Goal: Information Seeking & Learning: Learn about a topic

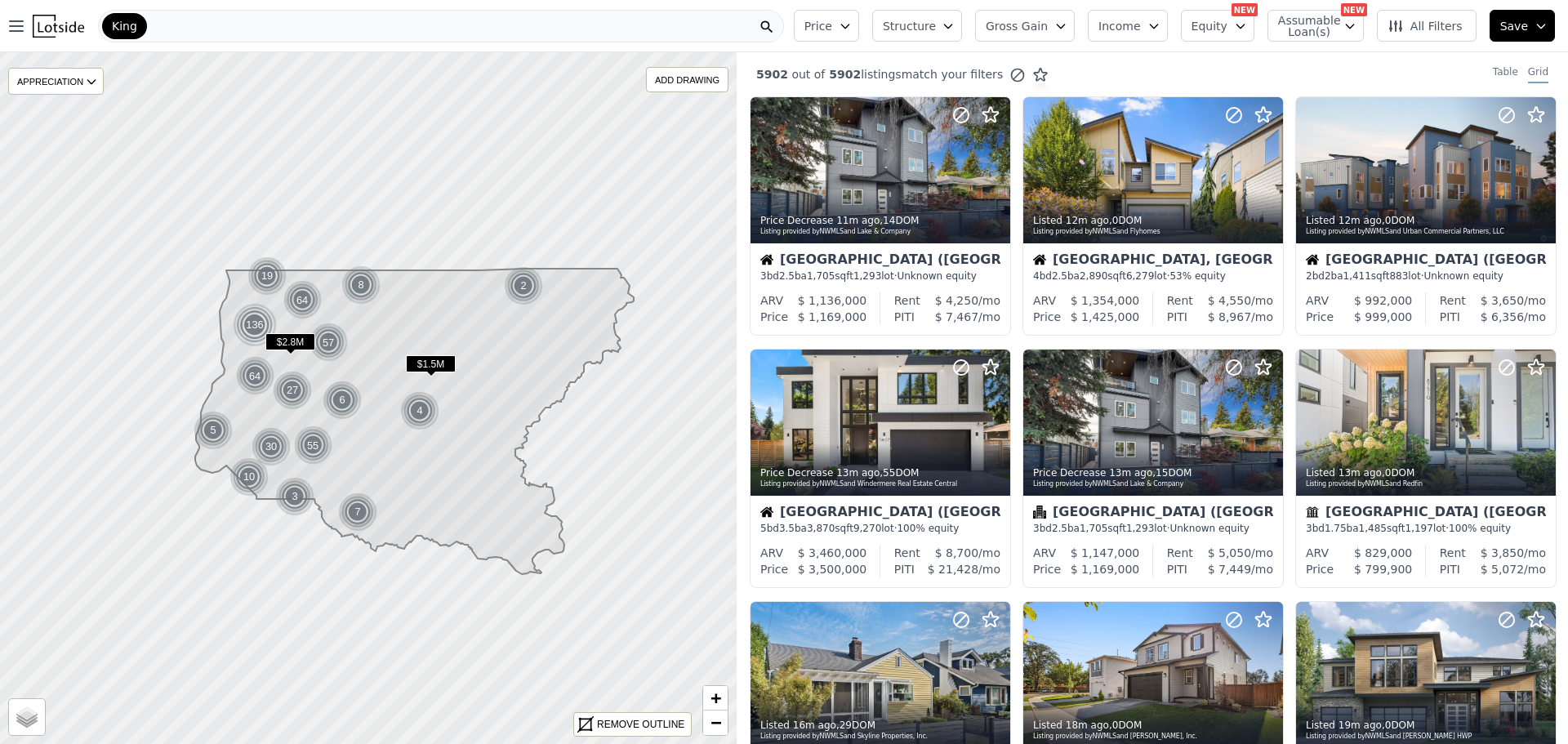
click at [1047, 45] on div "Price Structure Gross Gain Income Equity NEW Assumable Loan(s) NEW All Filters …" at bounding box center [1178, 26] width 781 height 52
click at [1048, 42] on div "Price Structure Gross Gain Income Equity NEW Assumable Loan(s) NEW All Filters …" at bounding box center [1178, 26] width 781 height 52
click at [1048, 32] on span "Gross Gain" at bounding box center [1016, 25] width 62 height 16
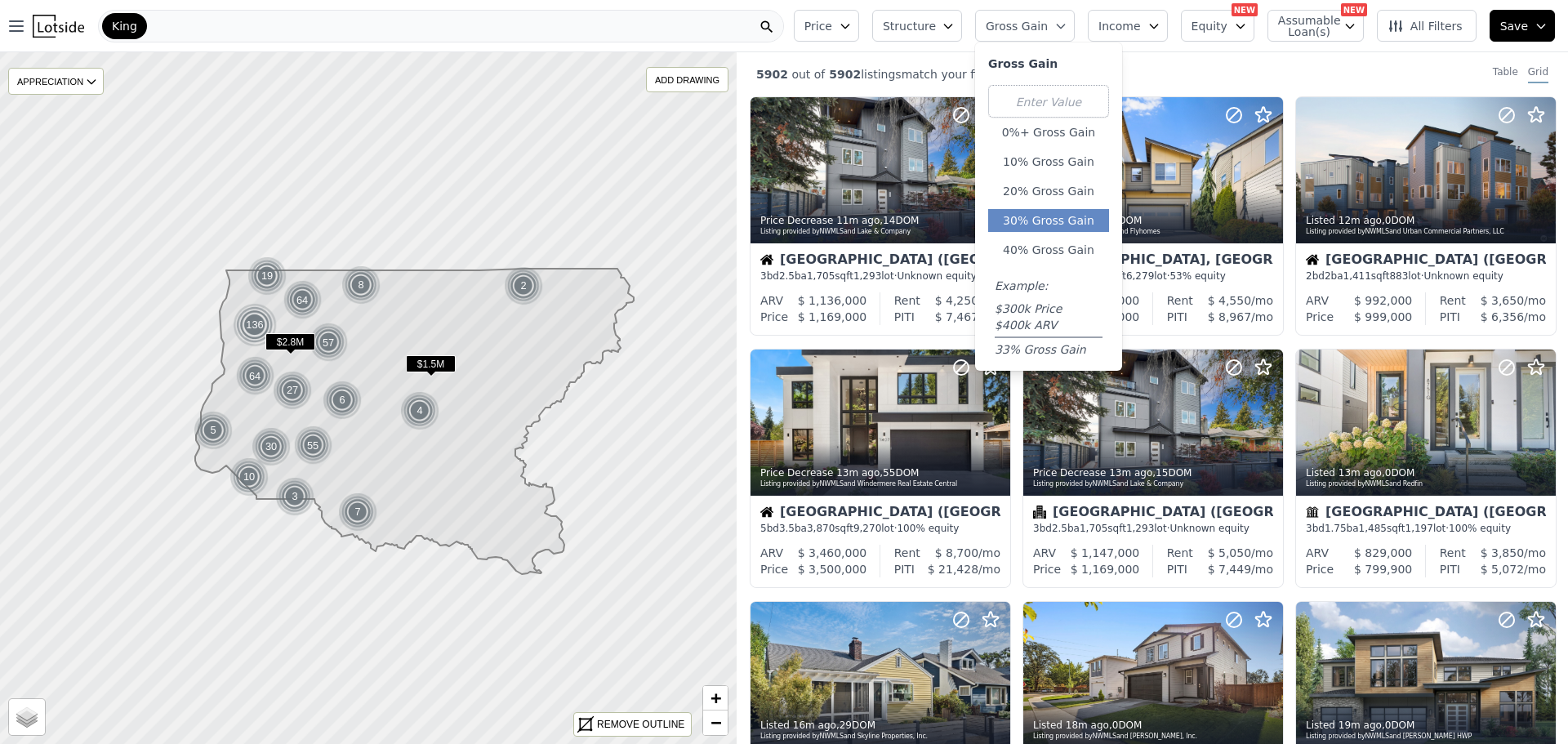
click at [1051, 213] on button "30% Gross Gain" at bounding box center [1048, 220] width 121 height 22
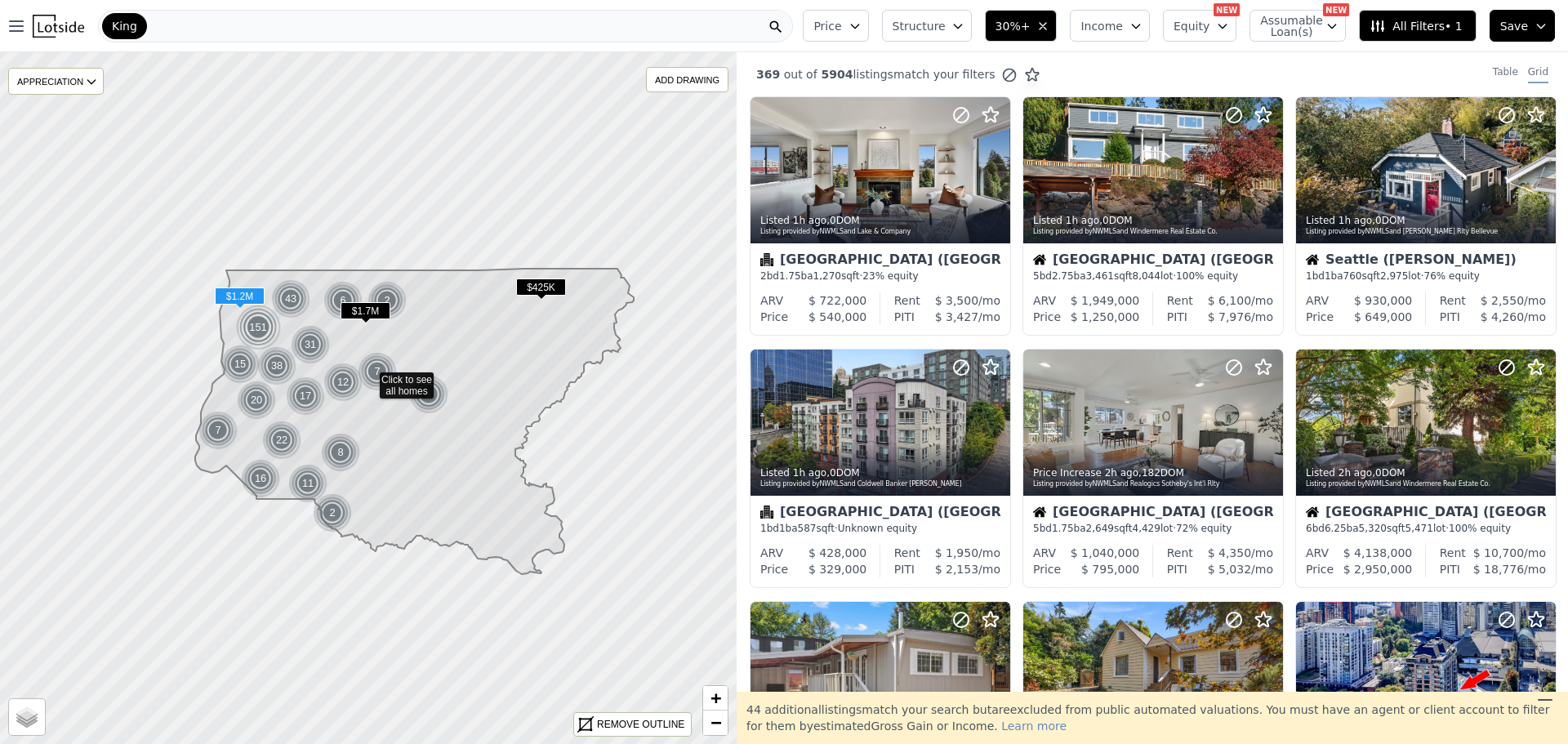
click at [945, 21] on span "Structure" at bounding box center [919, 25] width 52 height 16
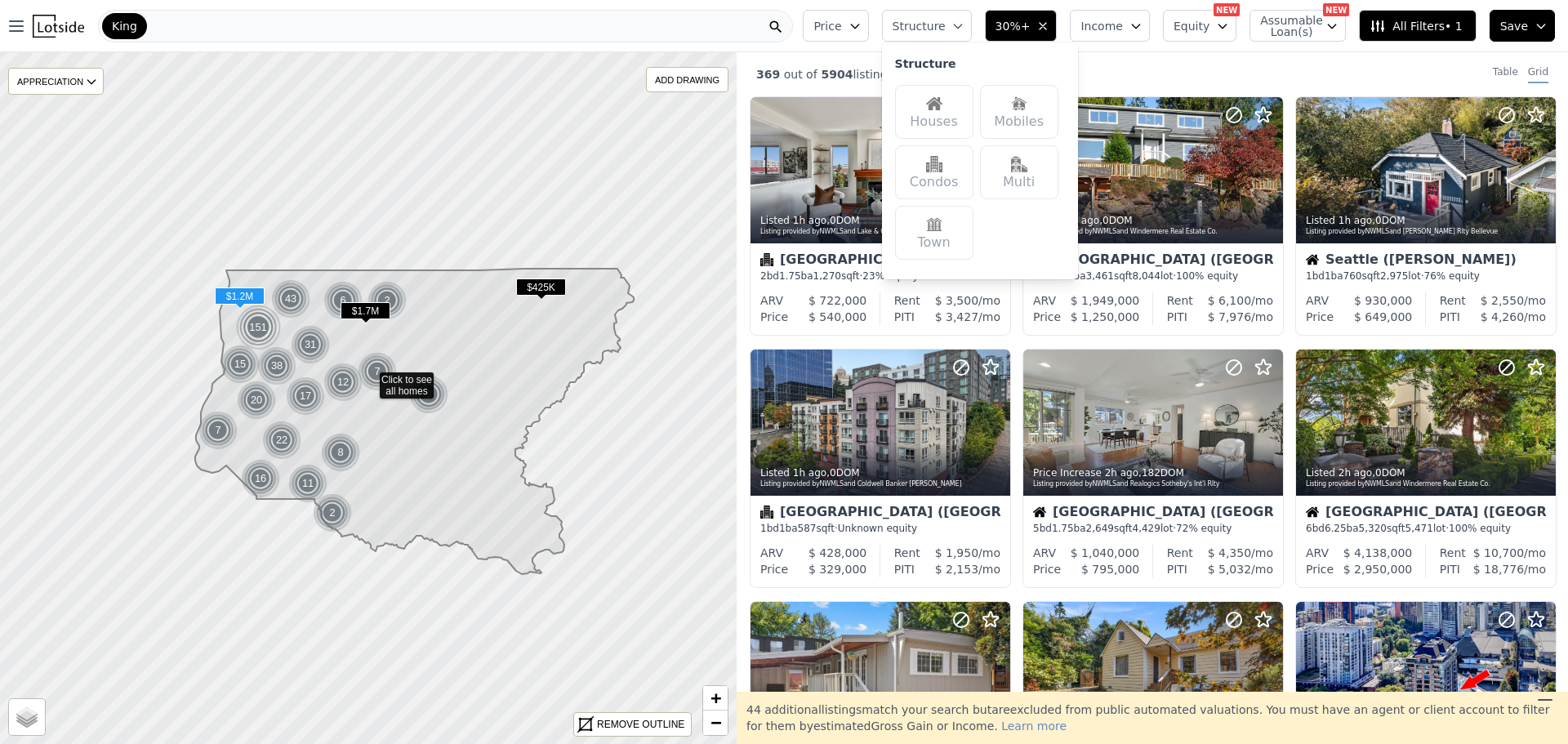
click at [972, 113] on div "Houses" at bounding box center [935, 112] width 79 height 54
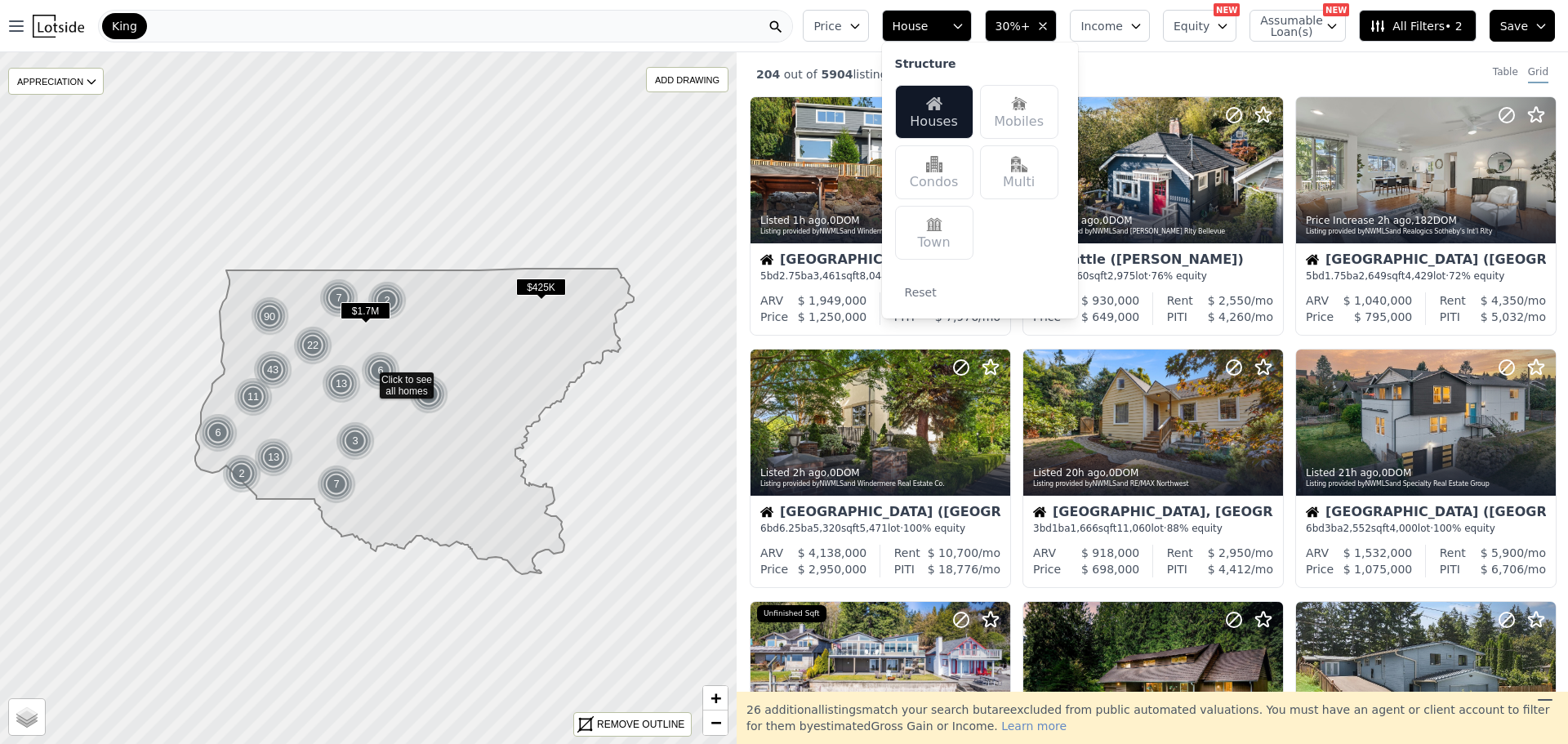
click at [1318, 67] on div "204 out of 5904 listings match your filters Table Grid" at bounding box center [1152, 74] width 832 height 44
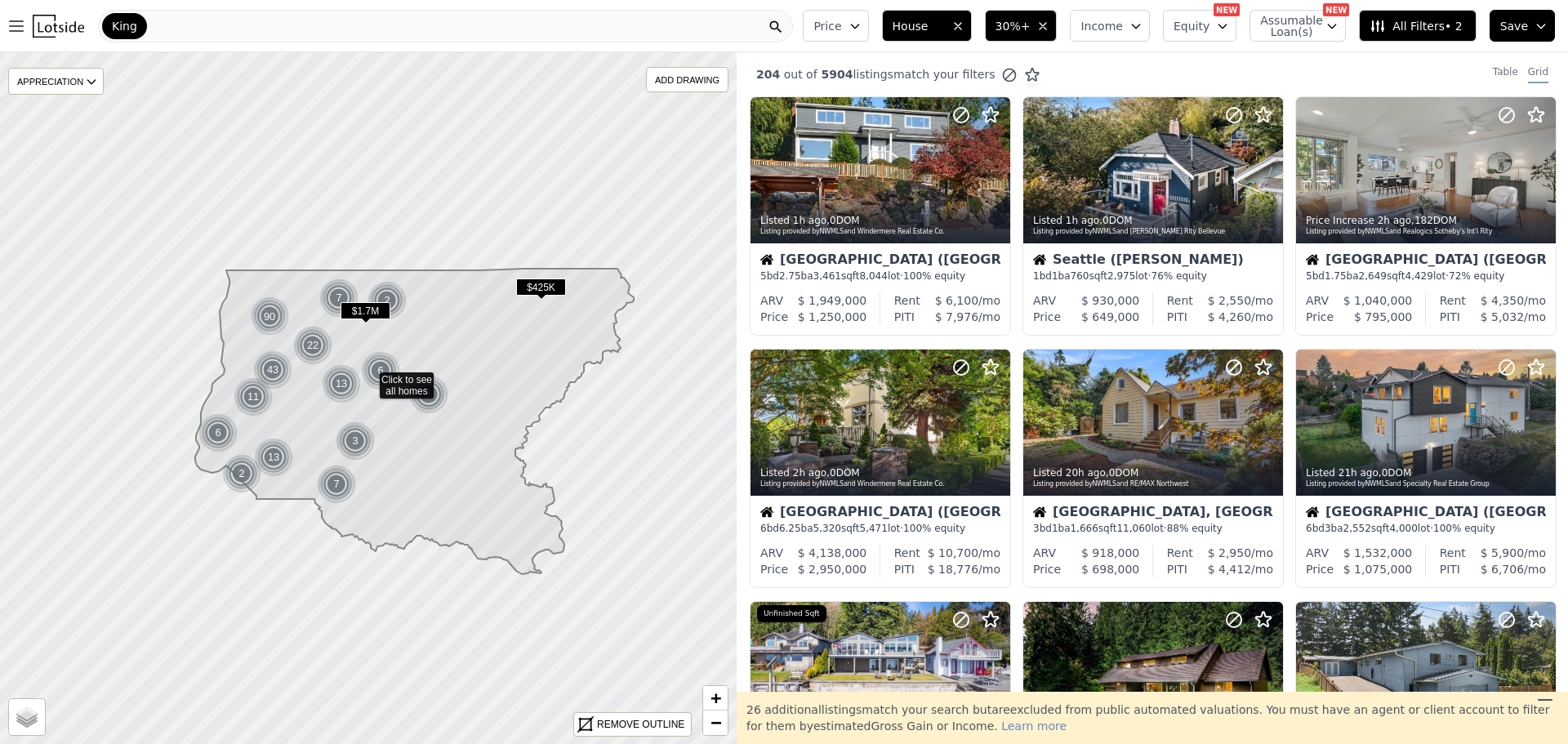
click at [868, 35] on button "Price" at bounding box center [836, 25] width 66 height 32
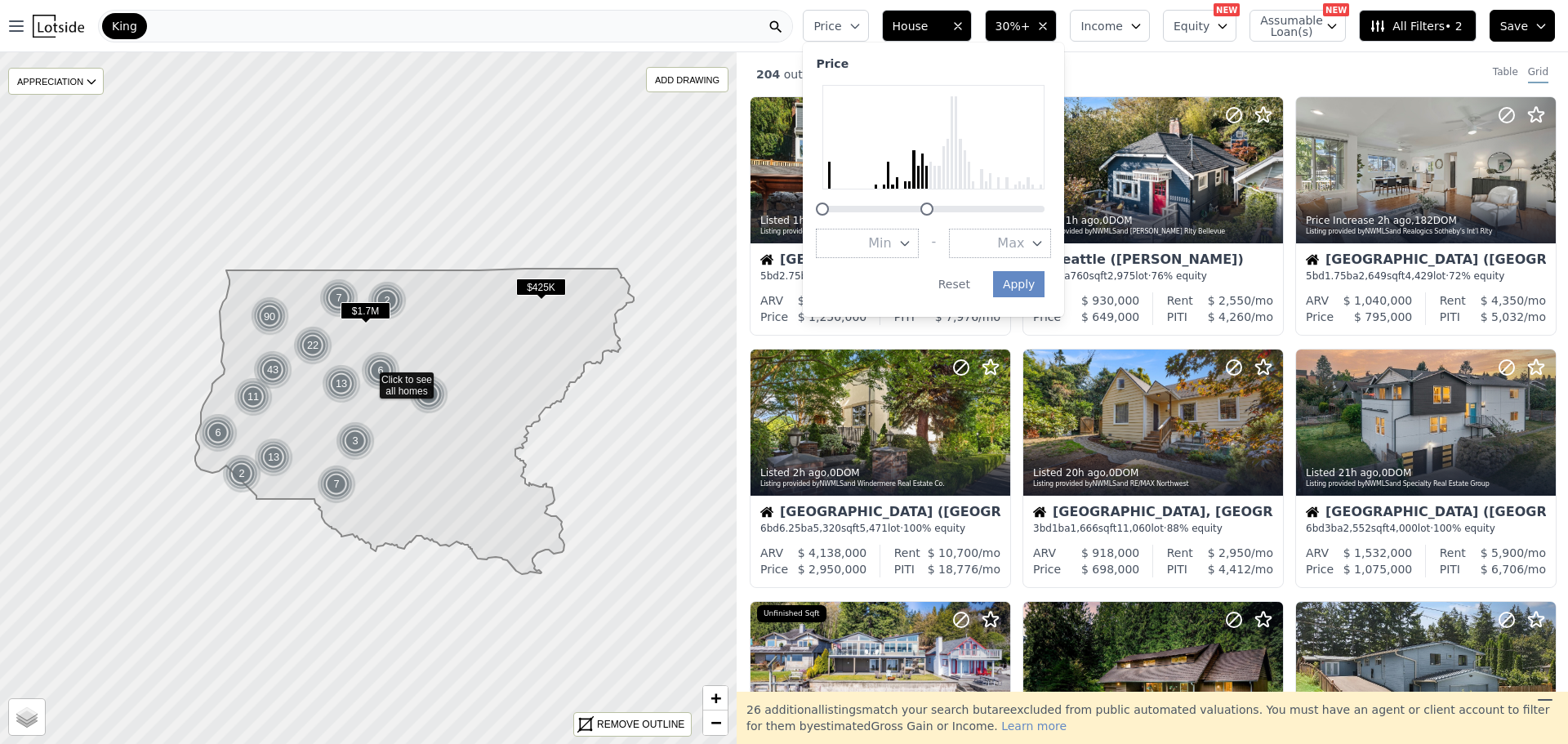
drag, startPoint x: 1068, startPoint y: 212, endPoint x: 952, endPoint y: 218, distance: 116.2
click at [952, 218] on div "Price Min - Max Apply Reset" at bounding box center [933, 179] width 261 height 275
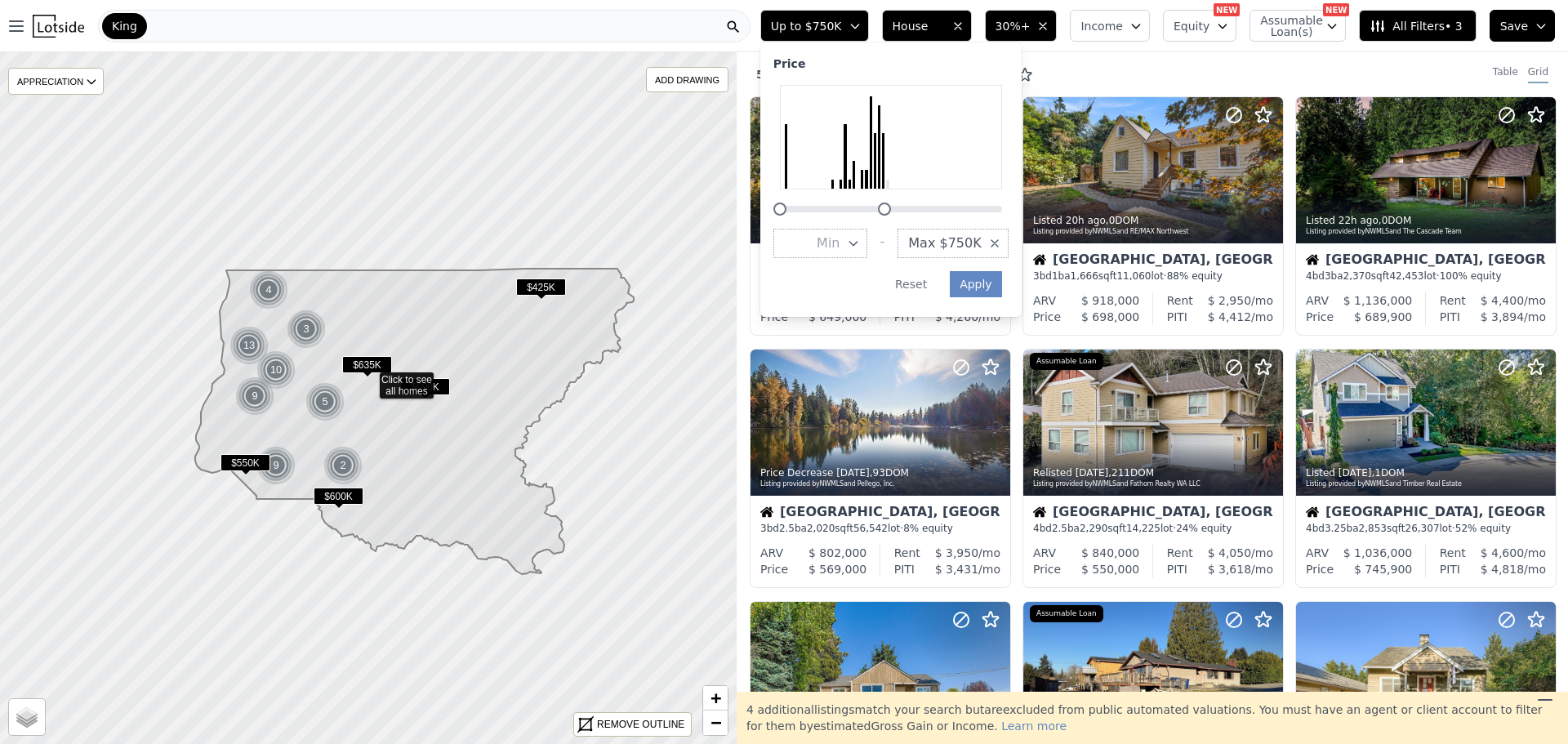
click at [1109, 62] on div "56 out of 5904 listings match your filters Table Grid" at bounding box center [1152, 74] width 832 height 44
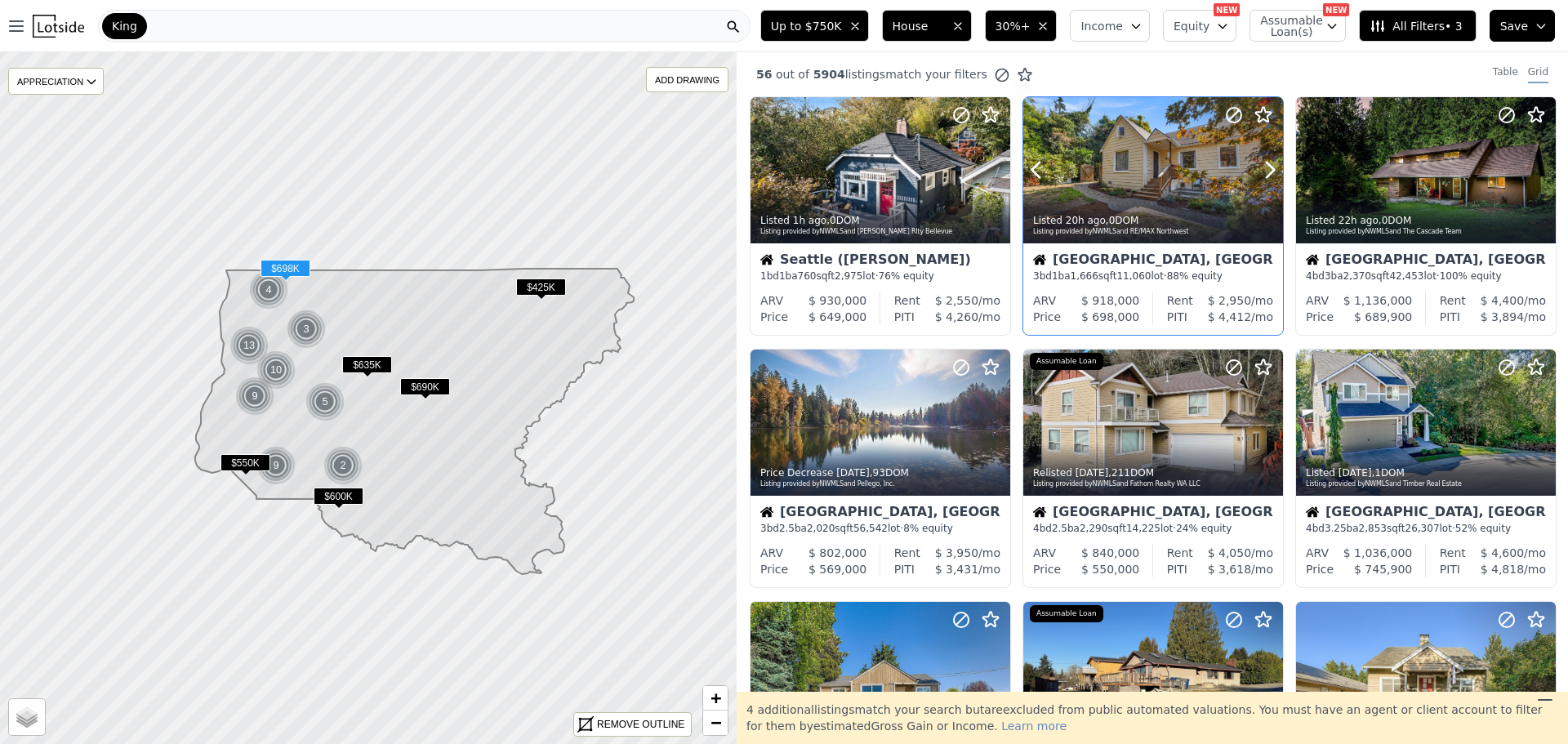
click at [1228, 156] on div at bounding box center [1231, 150] width 105 height 105
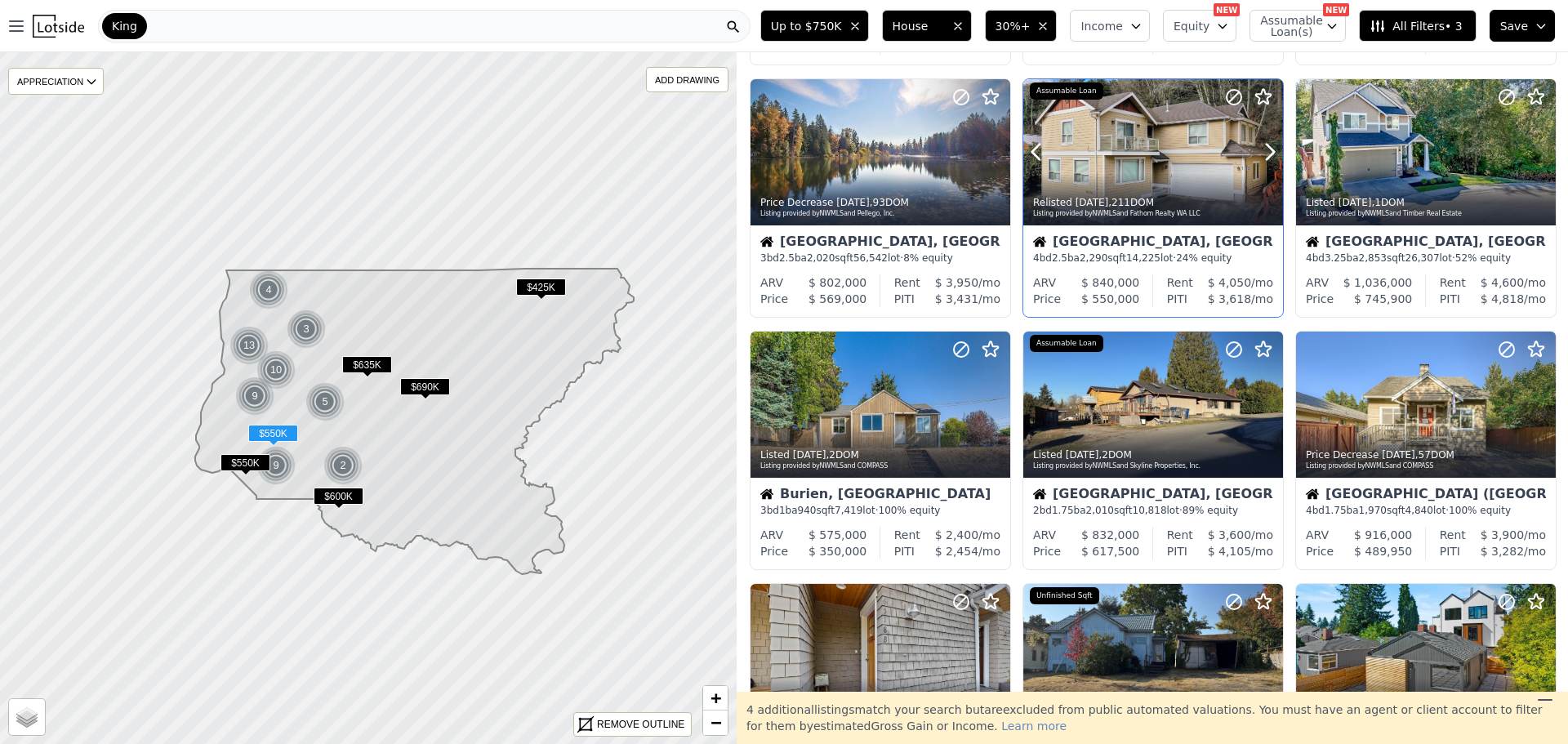
scroll to position [327, 0]
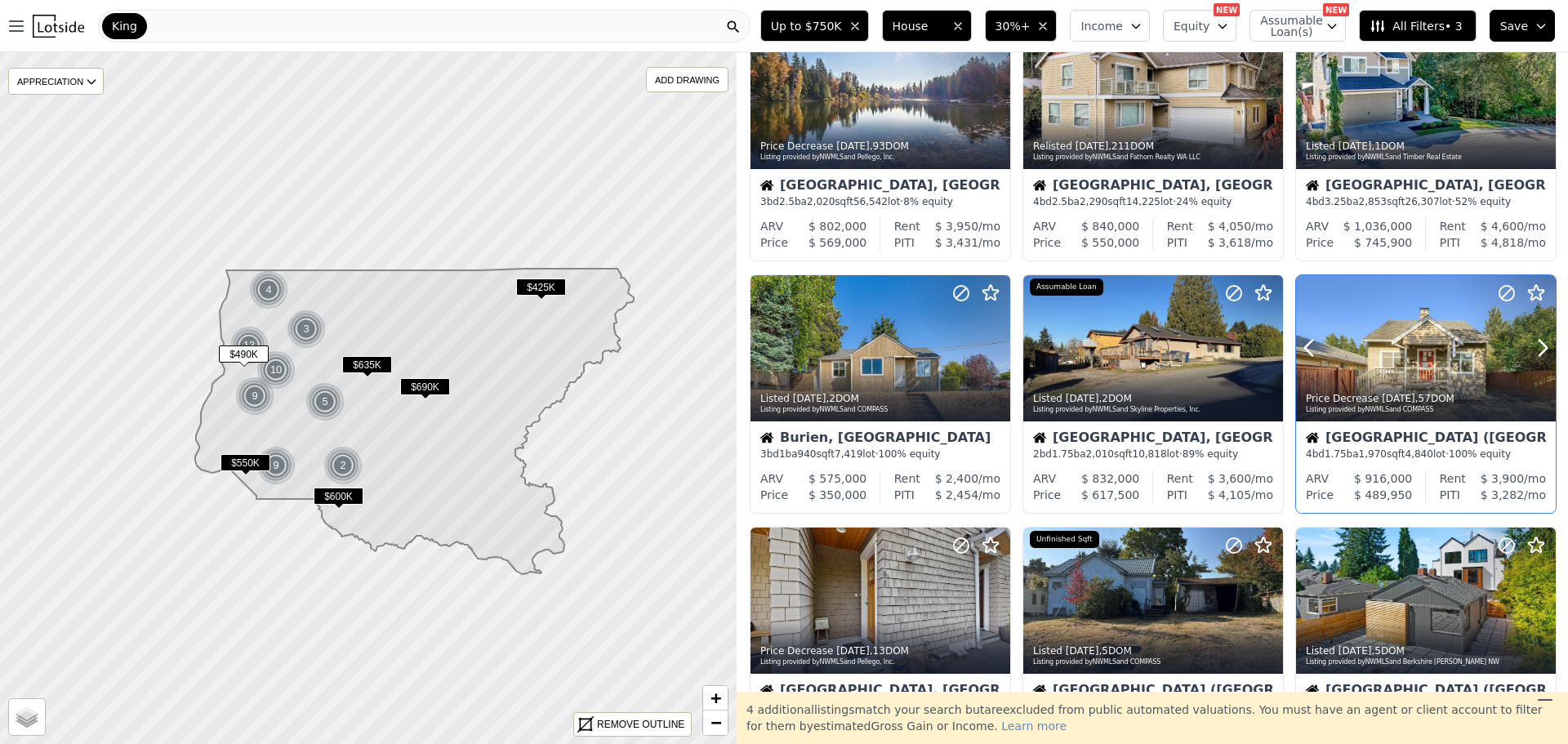
click at [1451, 343] on div at bounding box center [1503, 328] width 105 height 105
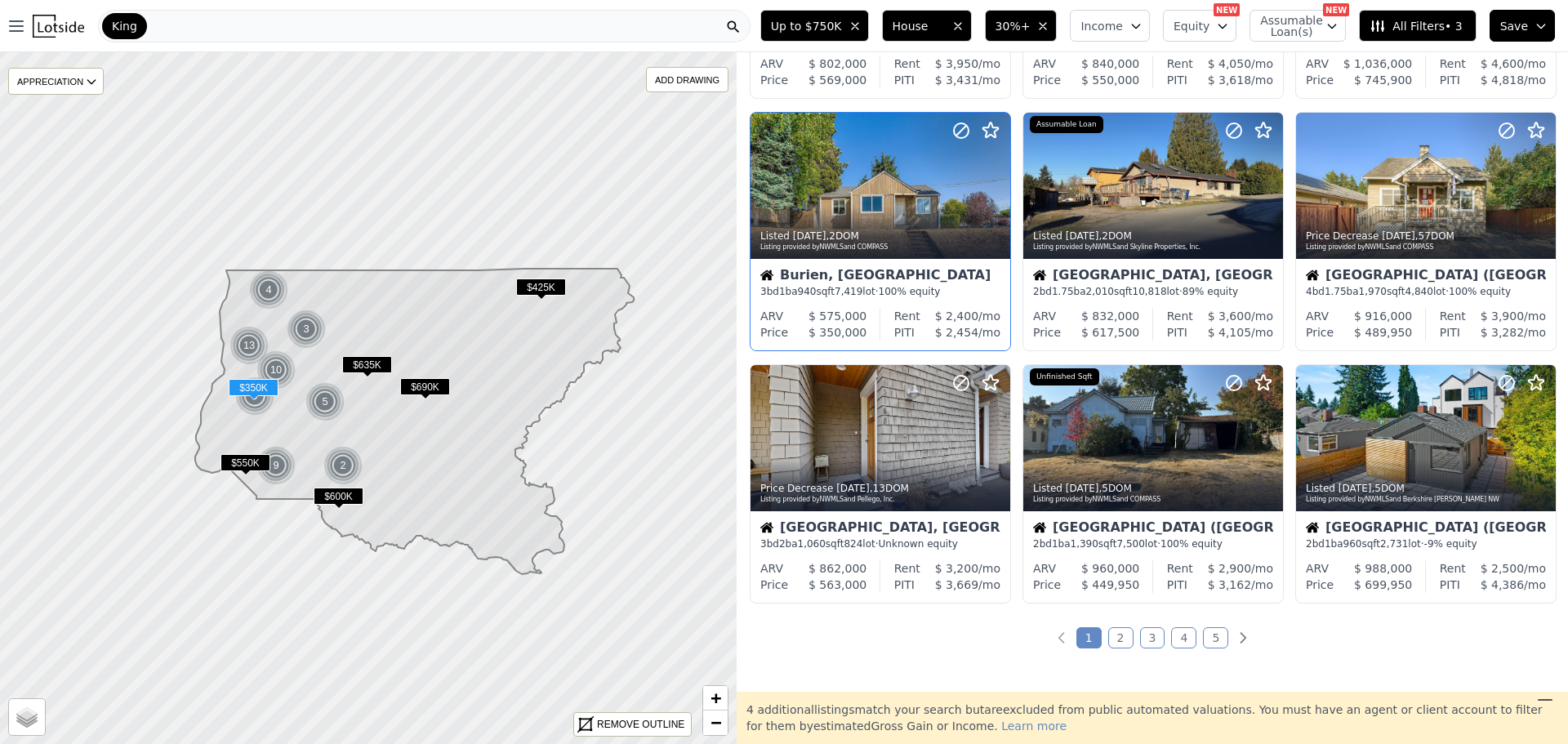
scroll to position [490, 0]
click at [1112, 640] on link "2" at bounding box center [1120, 637] width 25 height 22
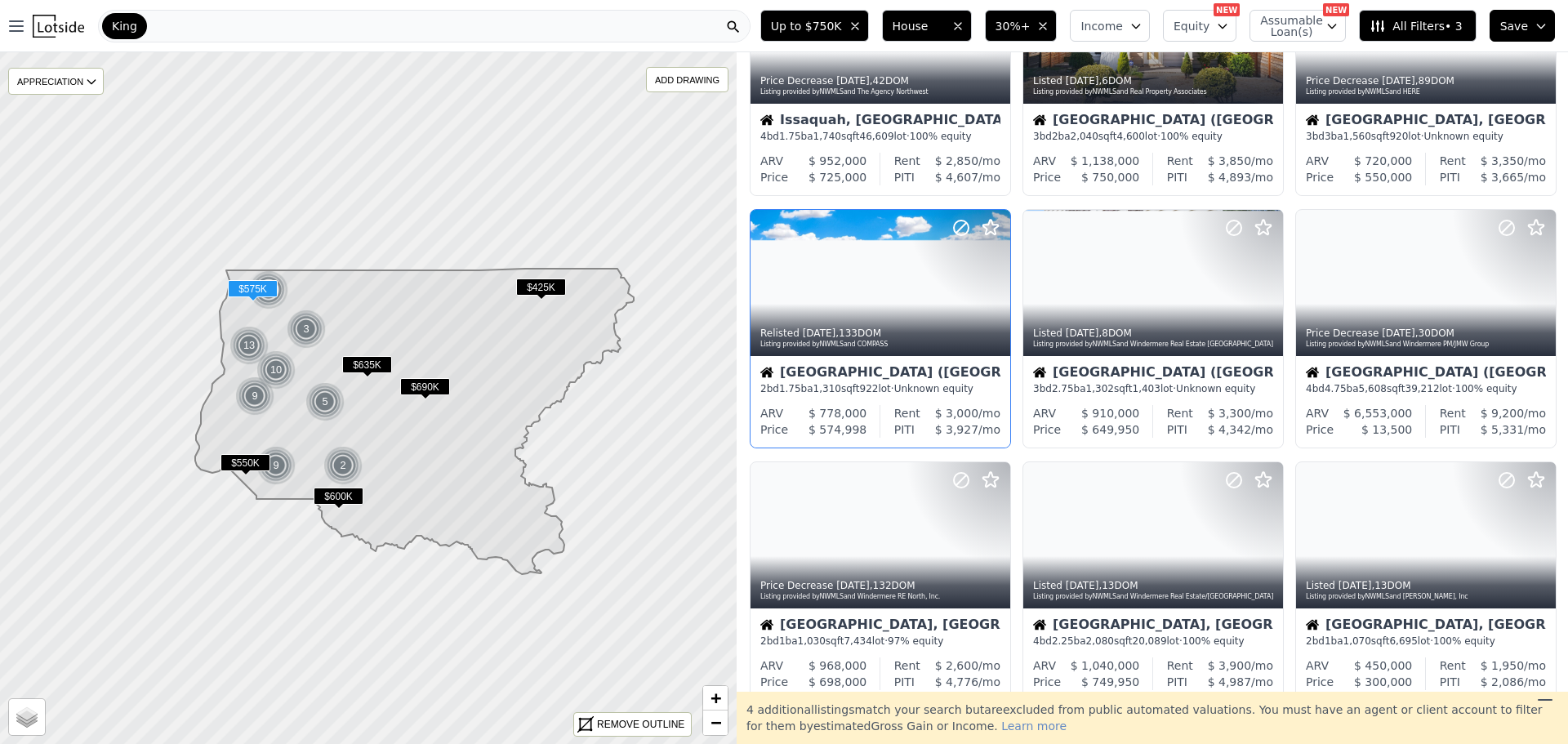
scroll to position [246, 0]
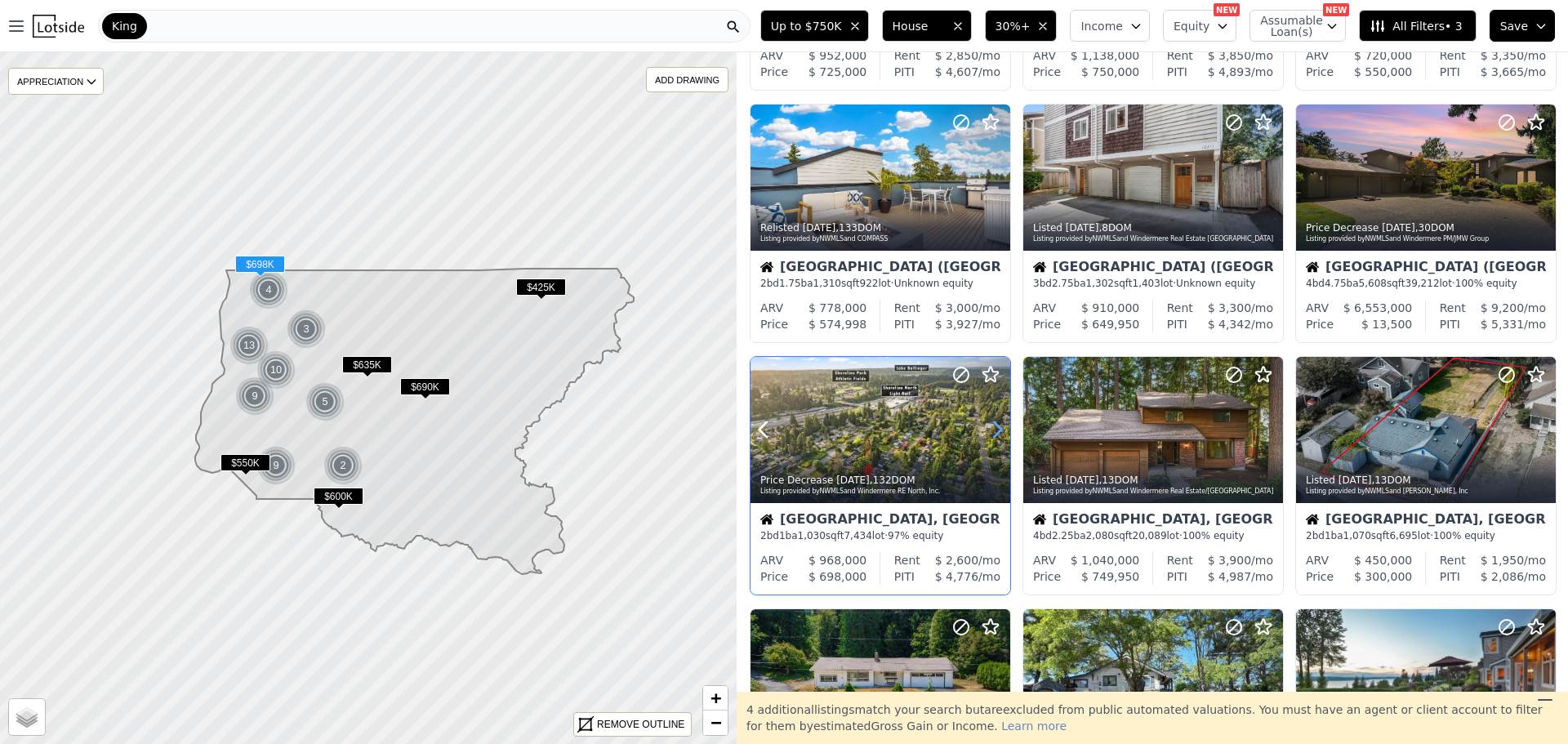
click at [996, 426] on icon at bounding box center [998, 430] width 26 height 26
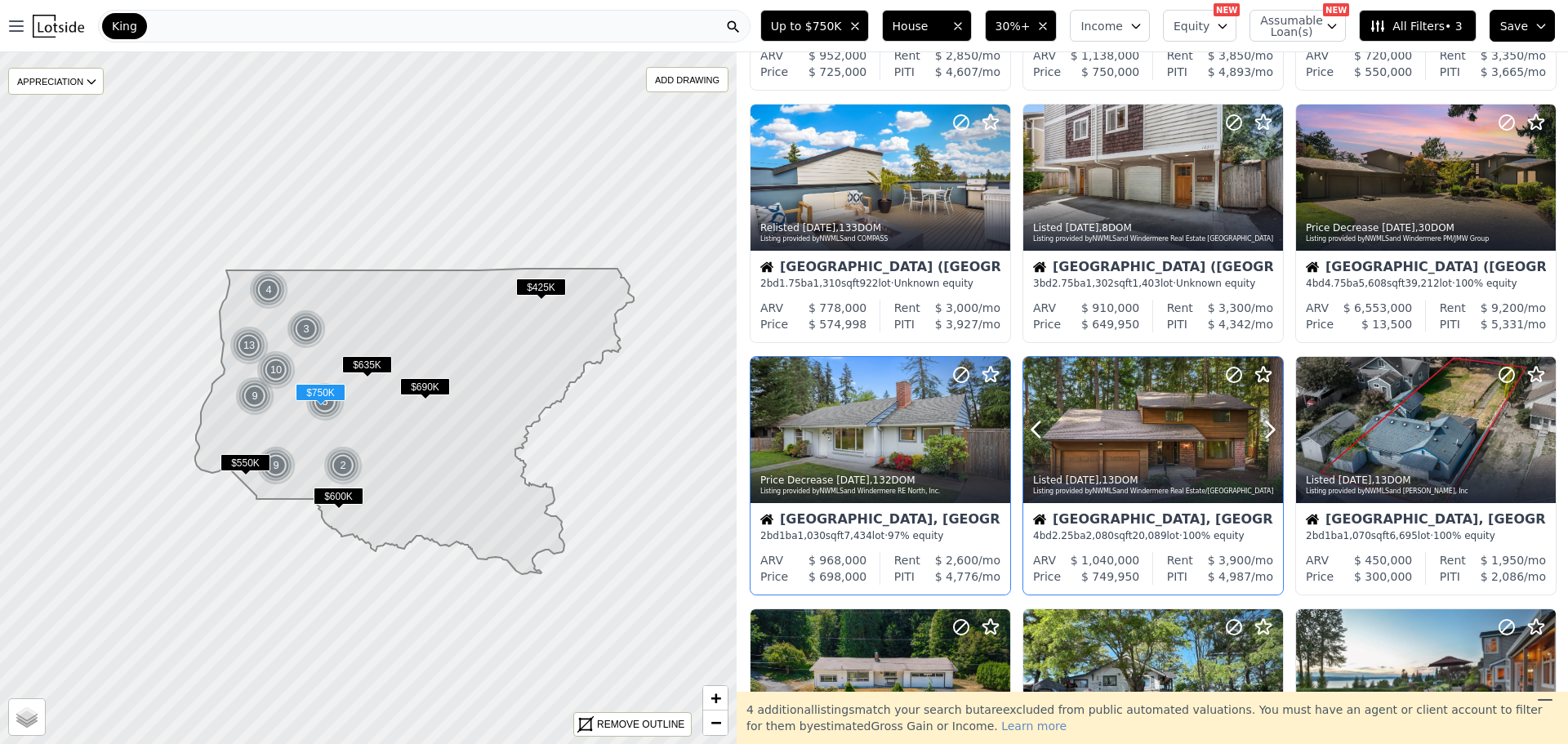
click at [1117, 450] on div at bounding box center [1153, 430] width 259 height 146
click at [1142, 413] on div at bounding box center [1153, 430] width 259 height 146
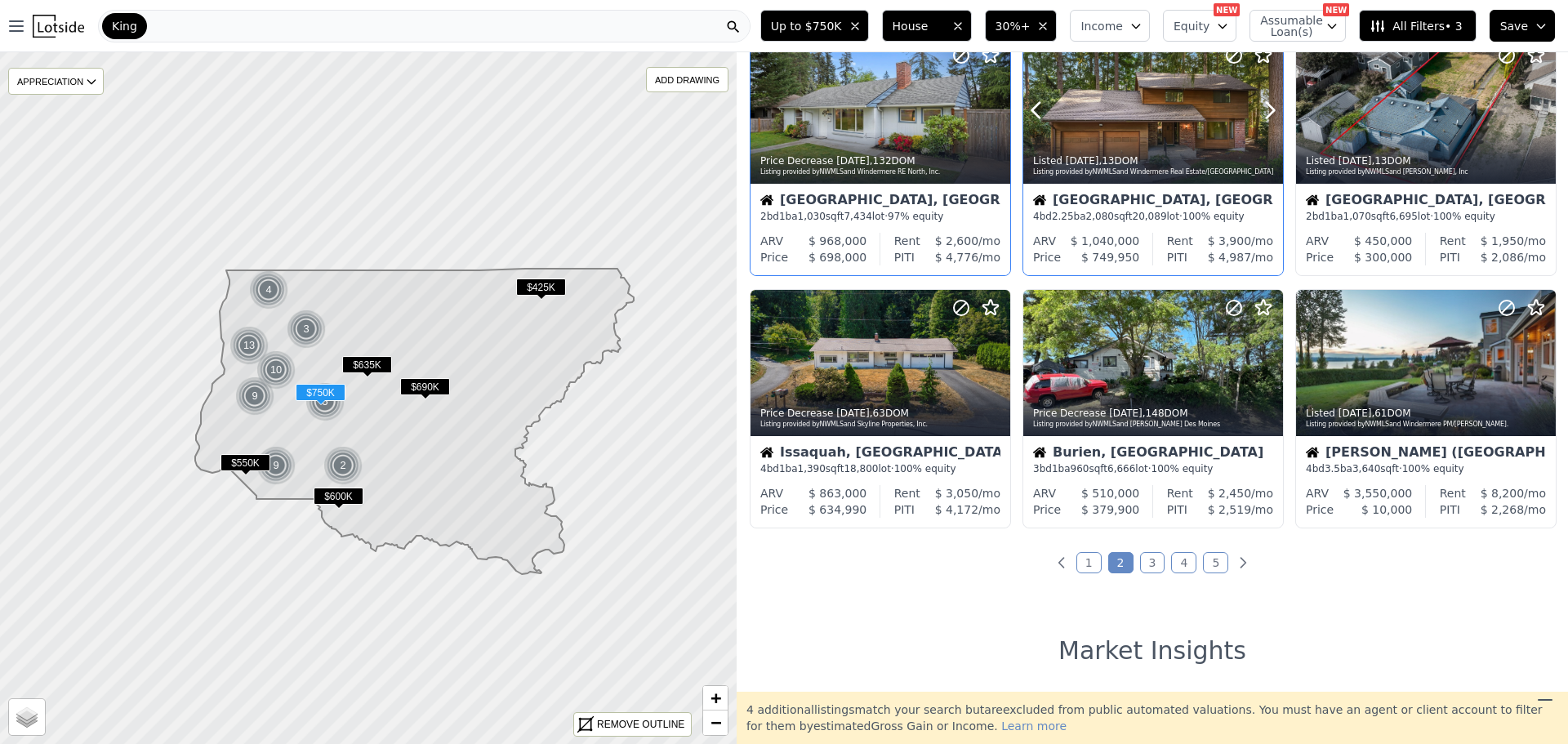
scroll to position [572, 0]
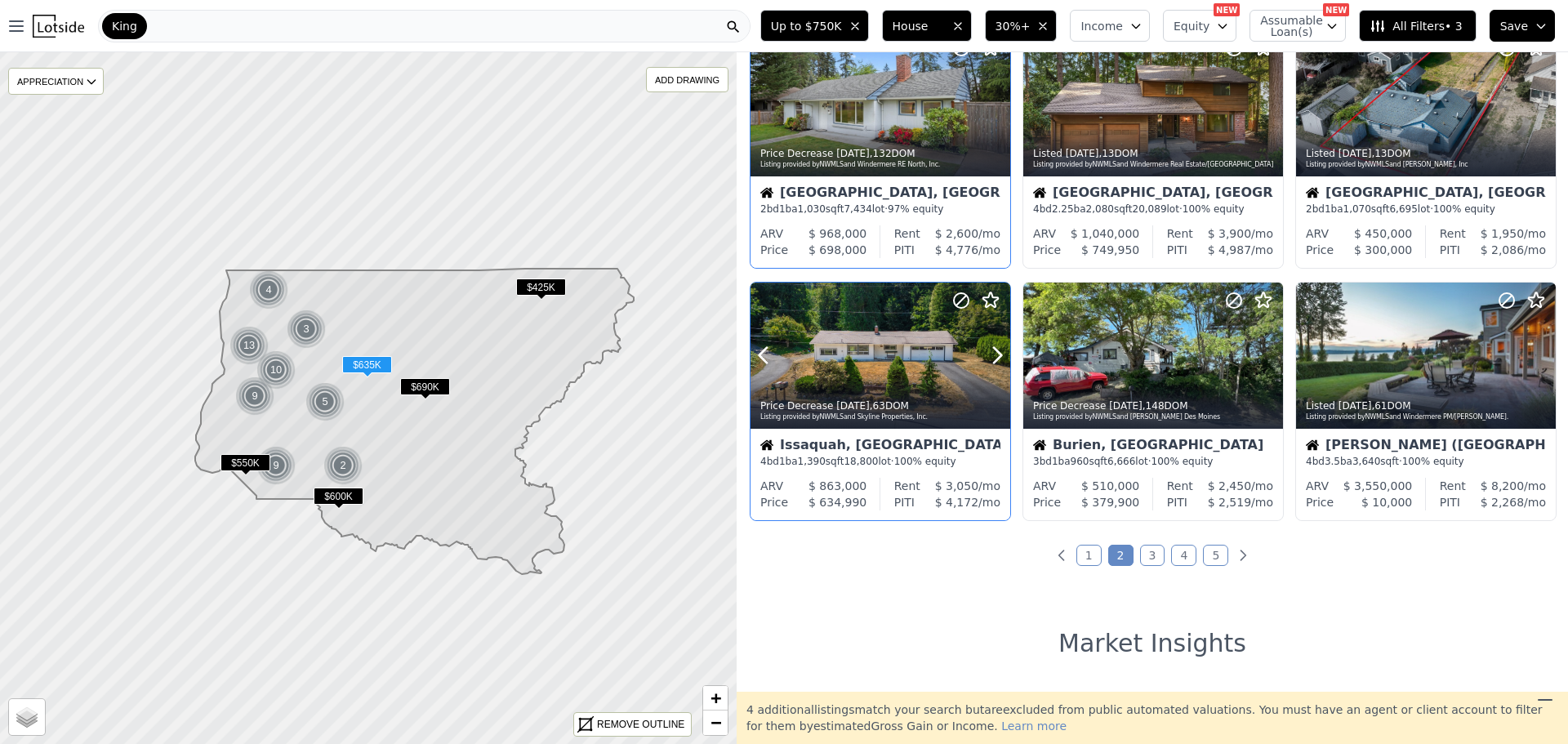
click at [867, 365] on div at bounding box center [880, 356] width 259 height 146
click at [915, 504] on div "$ 4,172 /mo" at bounding box center [958, 502] width 86 height 16
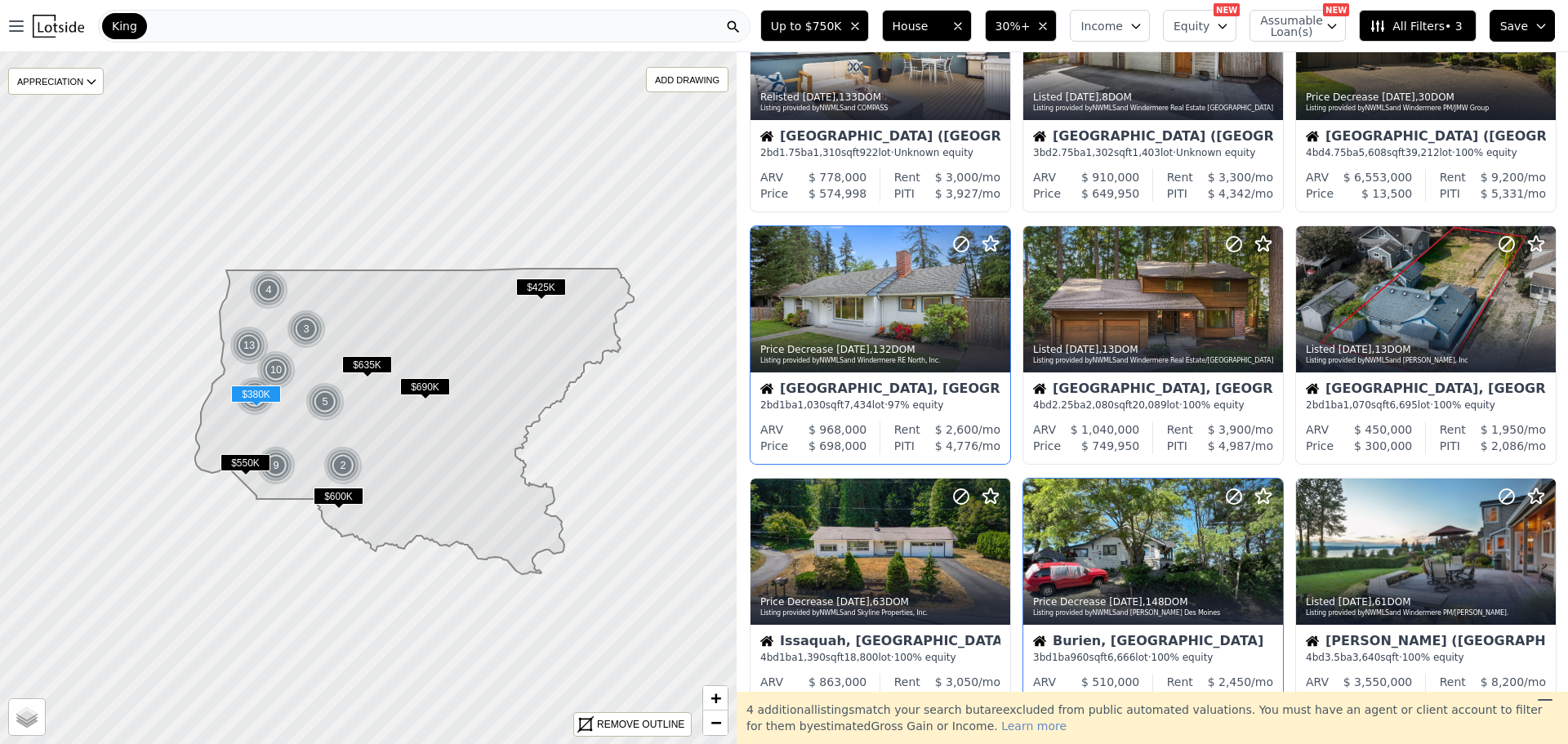
scroll to position [163, 0]
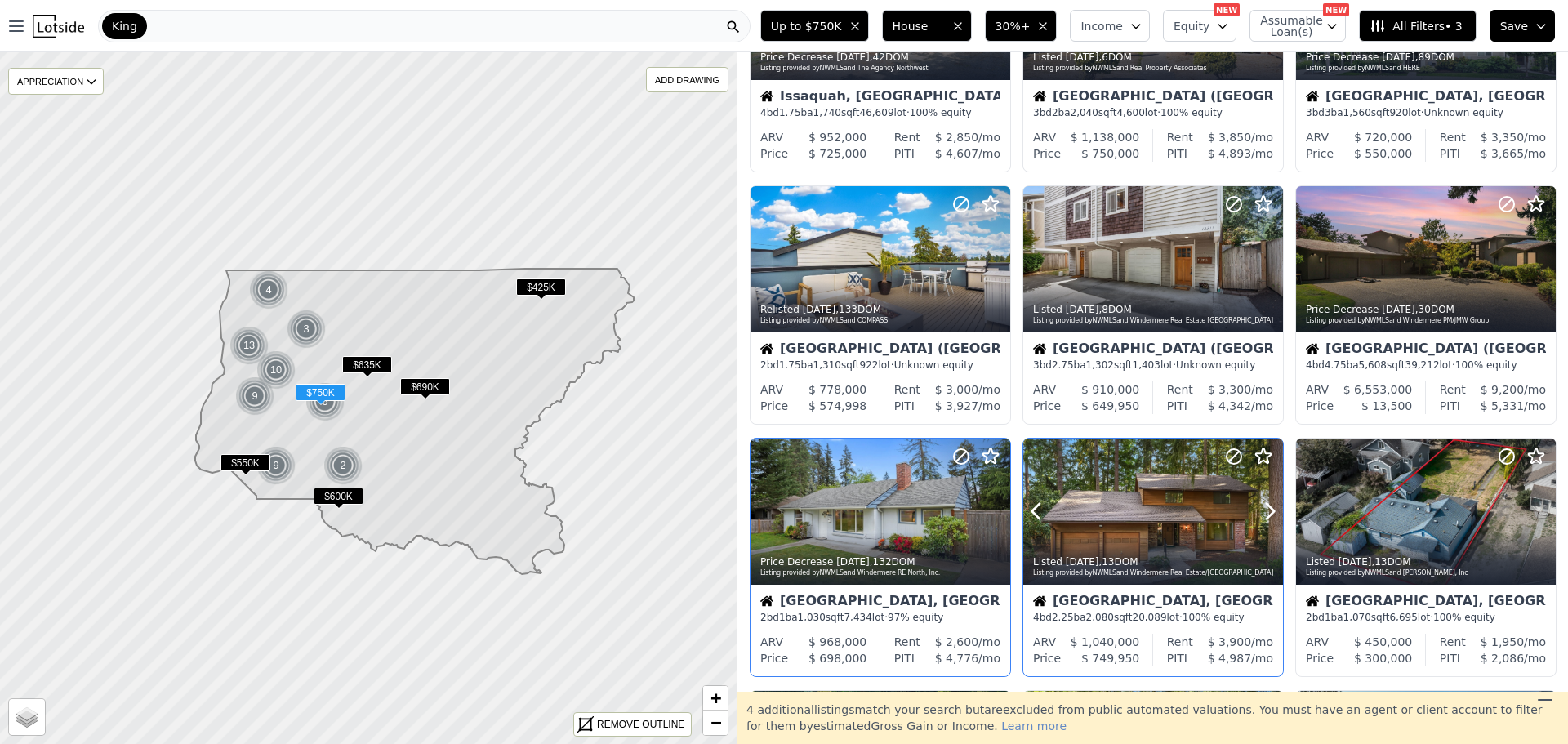
click at [1128, 488] on div at bounding box center [1153, 512] width 259 height 146
click at [1114, 516] on div at bounding box center [1153, 512] width 259 height 146
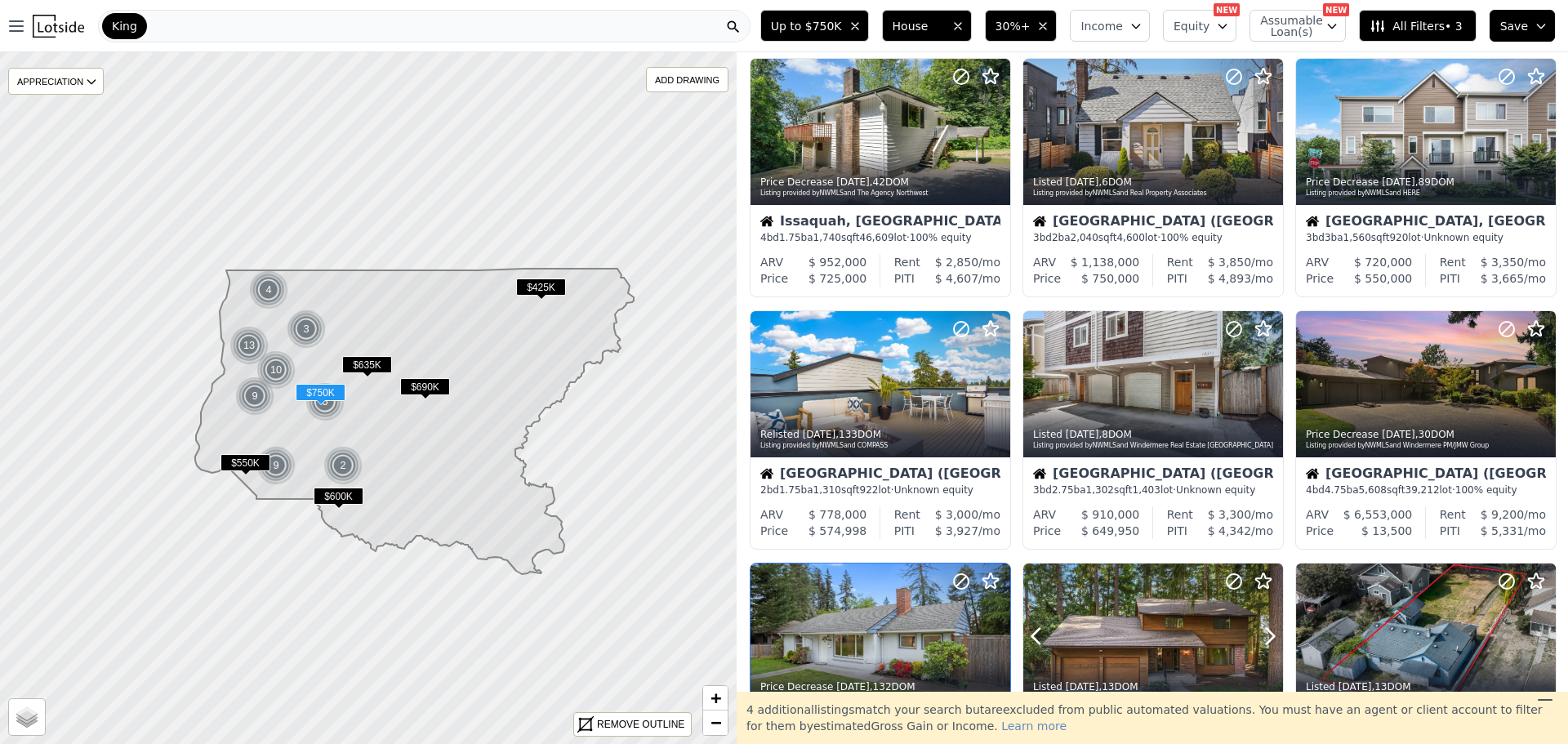
scroll to position [0, 0]
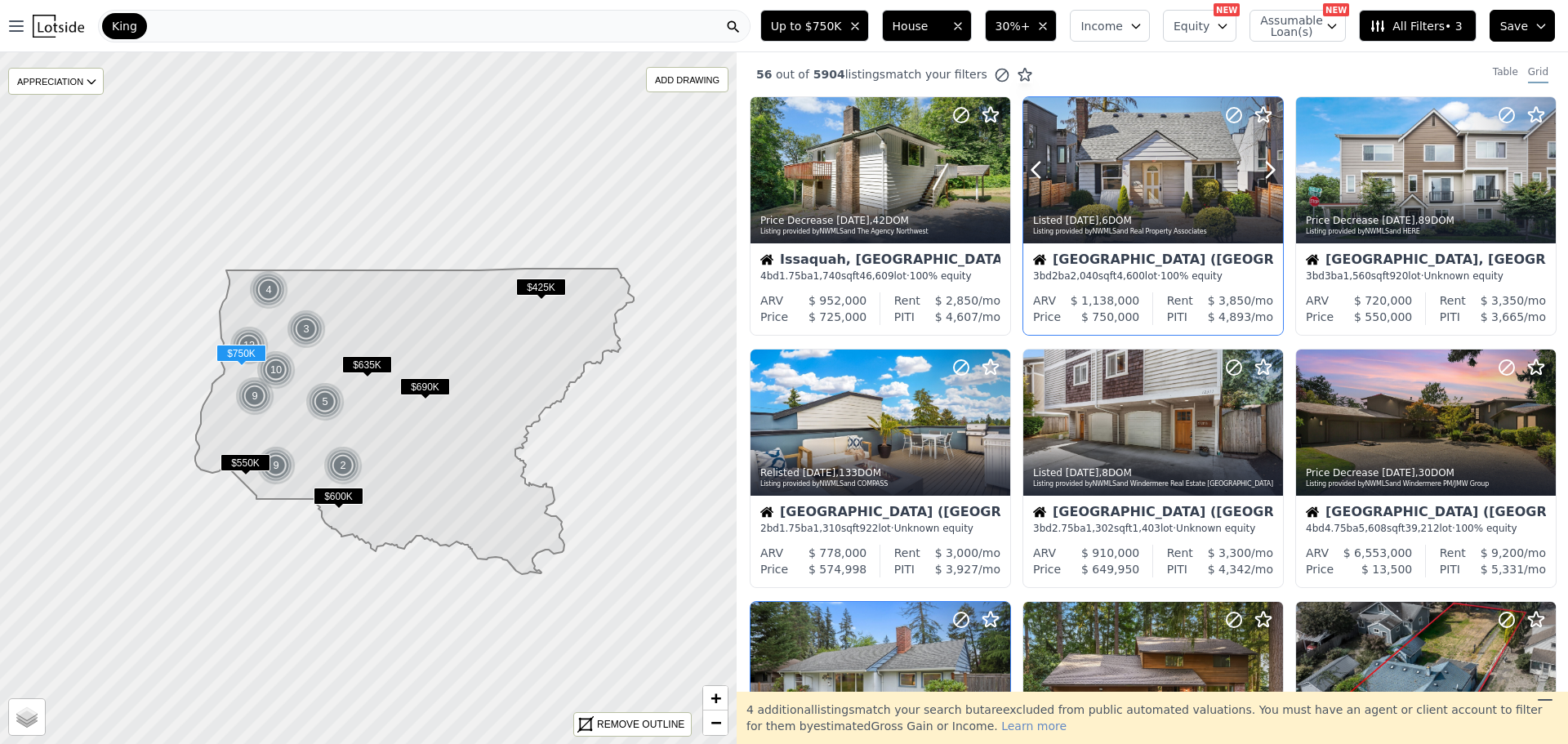
click at [1179, 156] on div at bounding box center [1231, 150] width 105 height 105
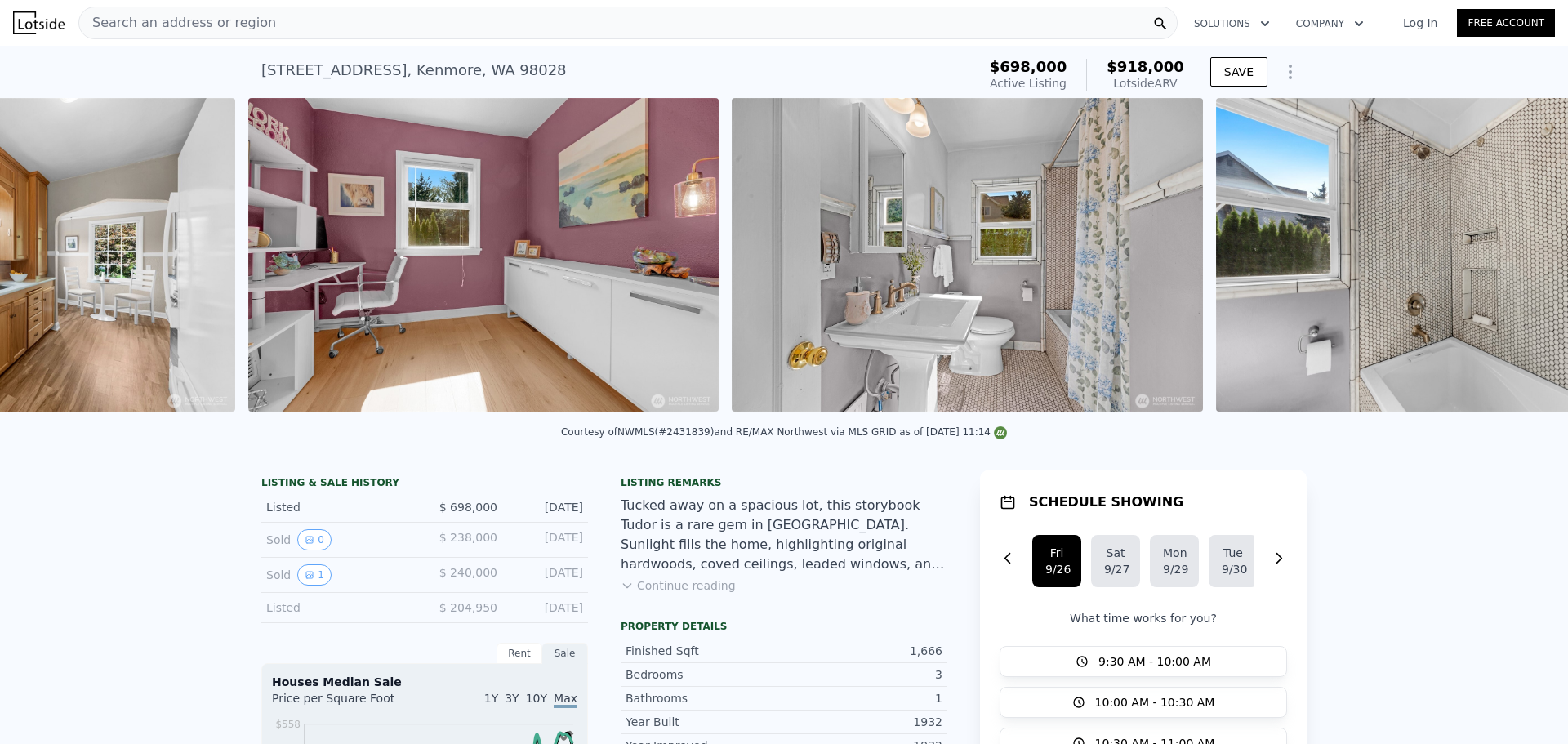
scroll to position [0, 5084]
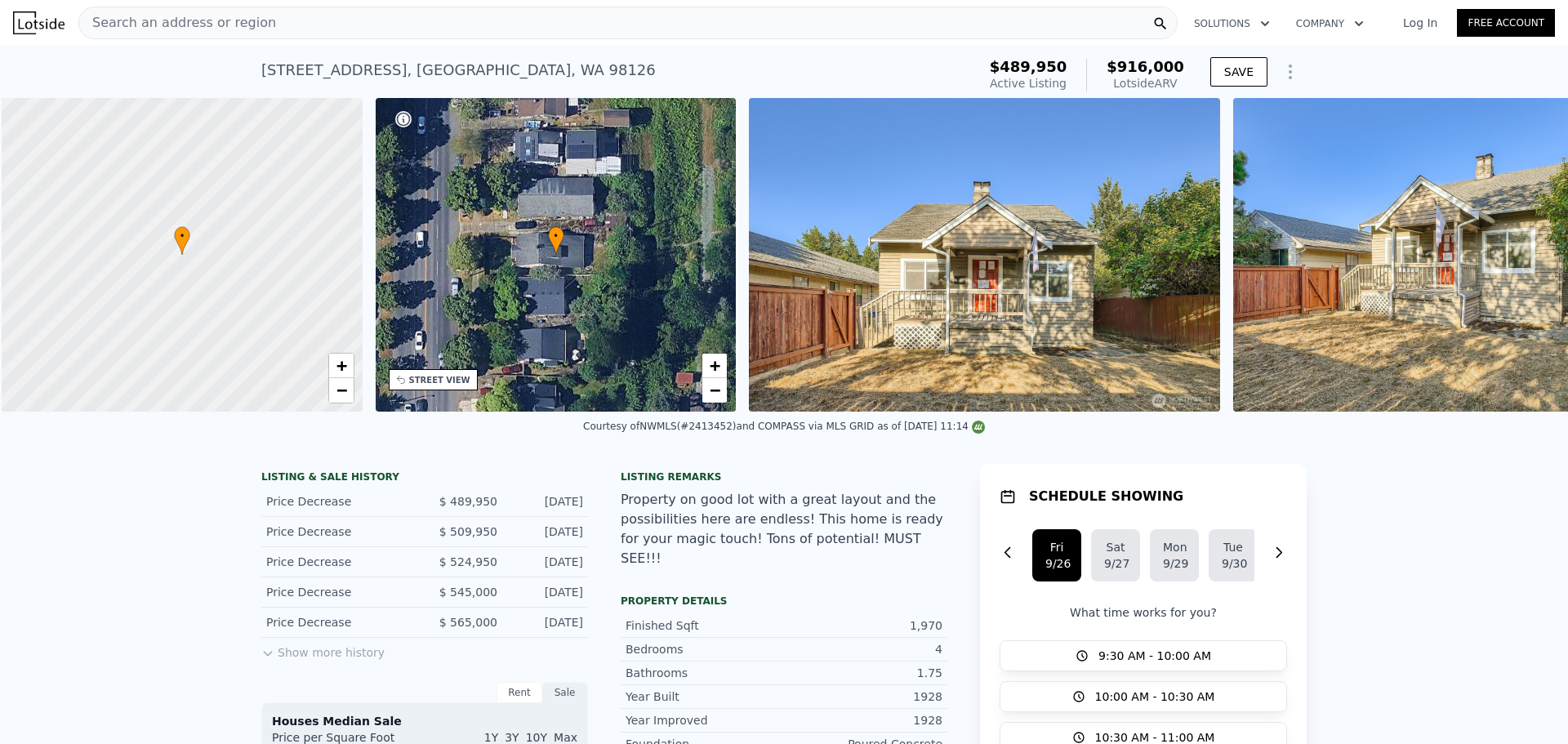
scroll to position [0, 7]
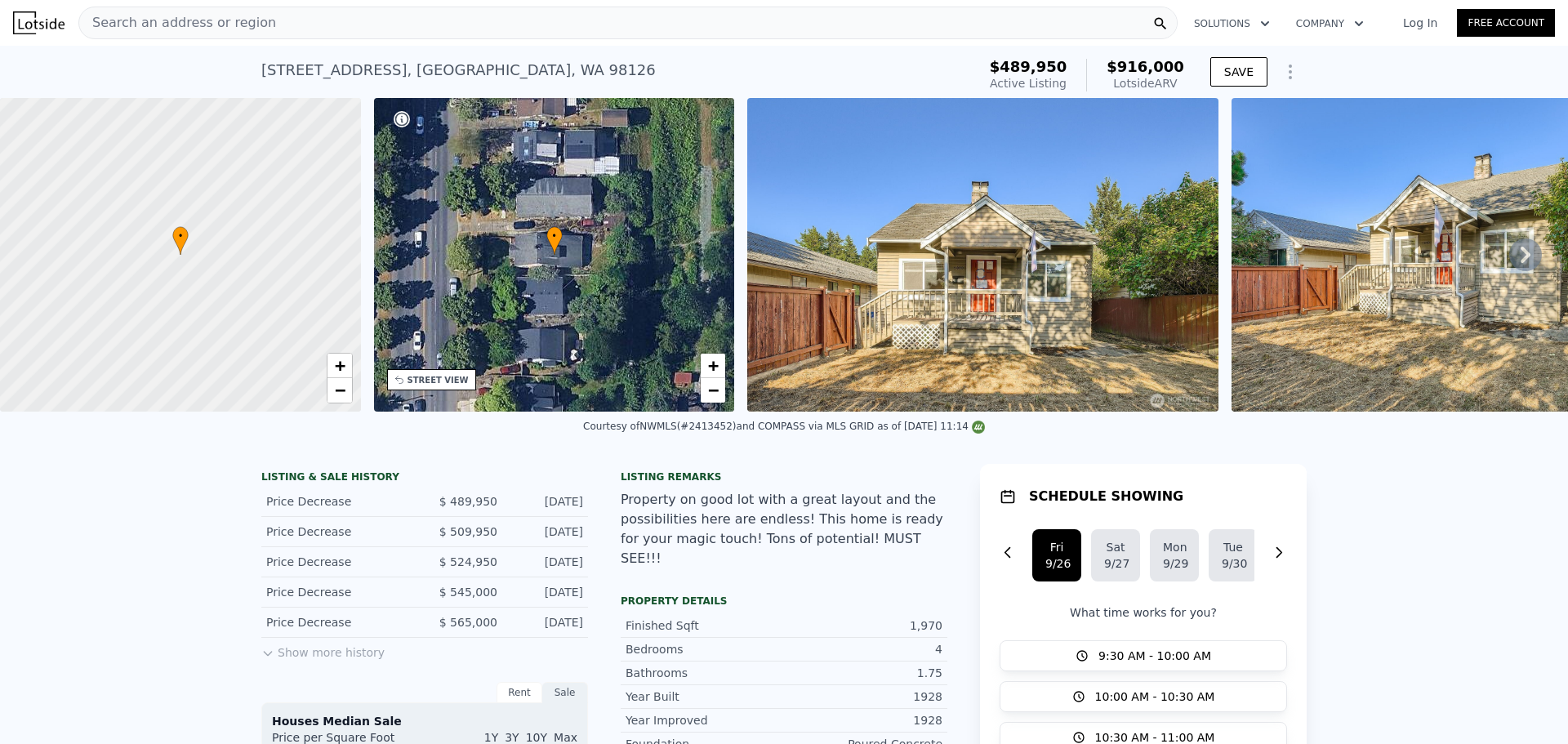
click at [435, 388] on div "STREET VIEW" at bounding box center [431, 379] width 89 height 22
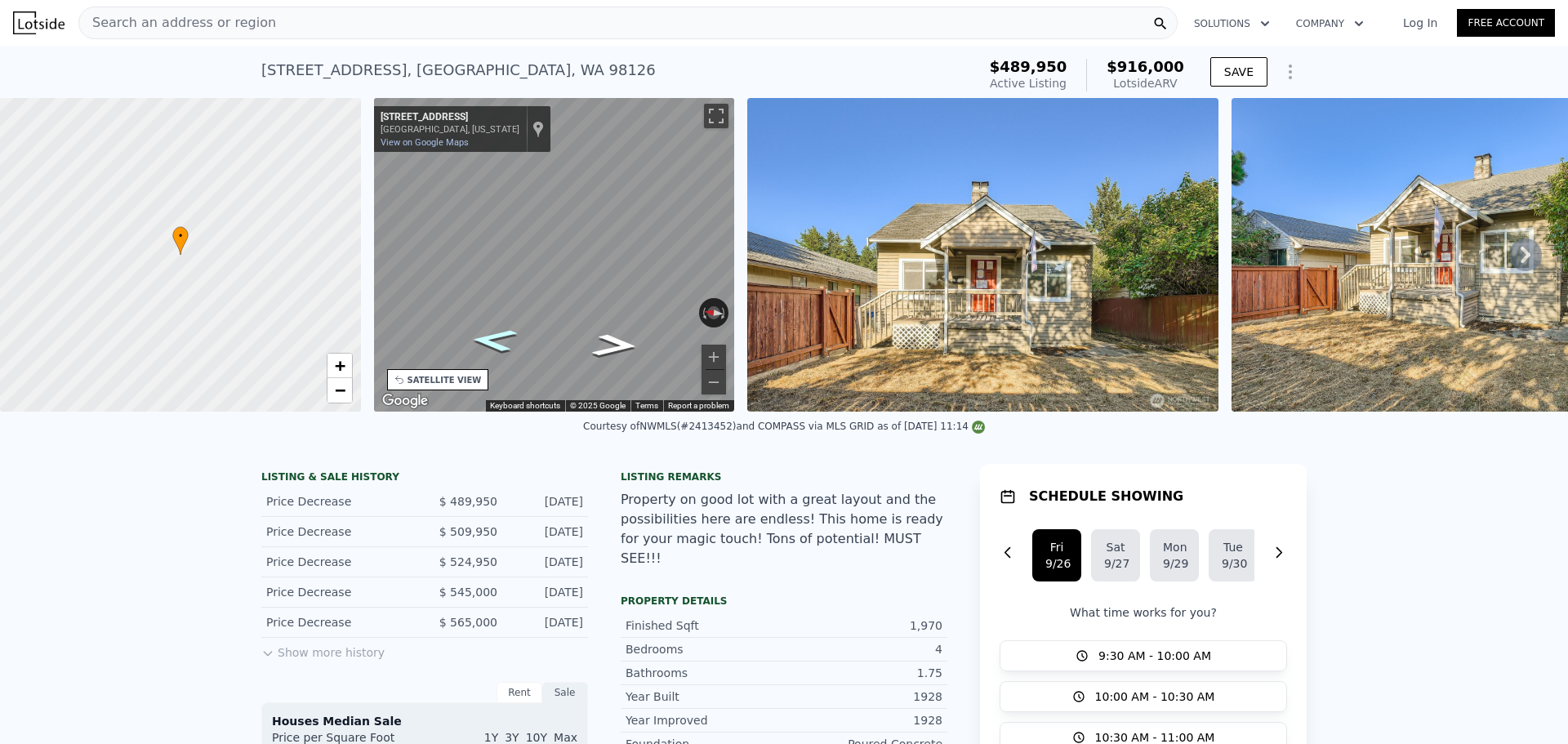
click at [497, 344] on icon "Go North, 35th Ave SW" at bounding box center [494, 340] width 86 height 35
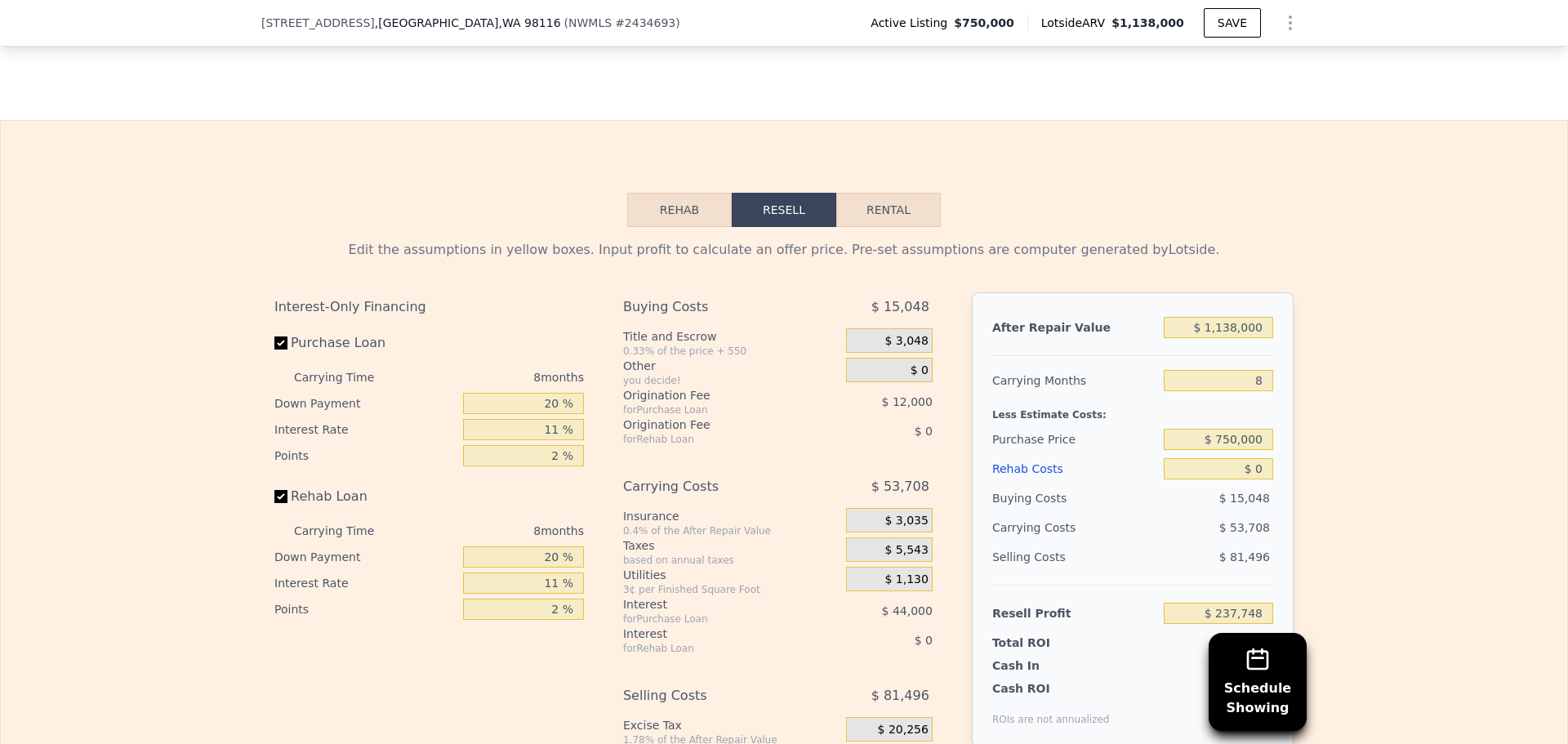
scroll to position [2200, 0]
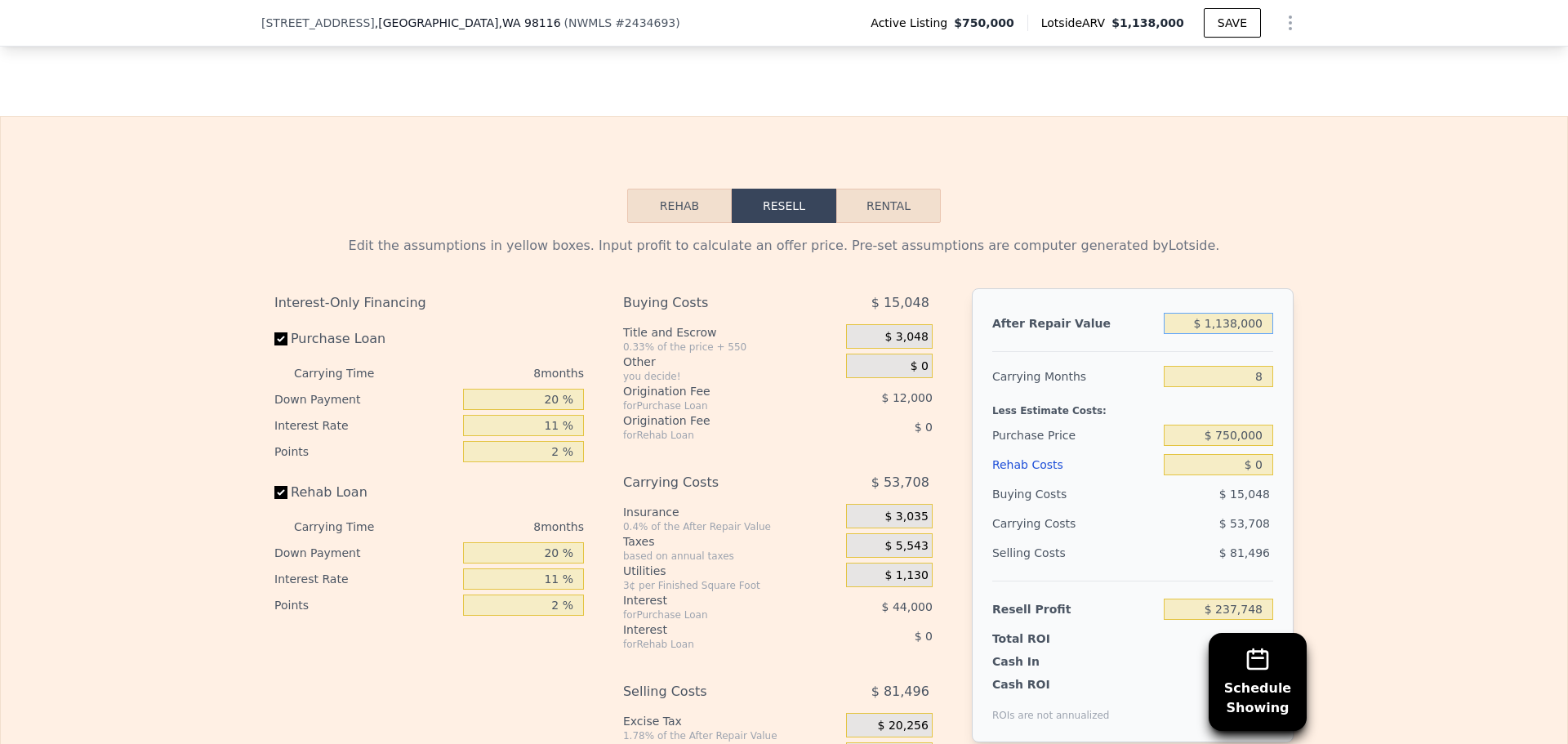
drag, startPoint x: 1204, startPoint y: 354, endPoint x: 1454, endPoint y: 352, distance: 250.0
click at [1454, 352] on div "Edit the assumptions in yellow boxes. Input profit to calculate an offer price.…" at bounding box center [784, 527] width 1566 height 608
type input "$ 50,001,138,000"
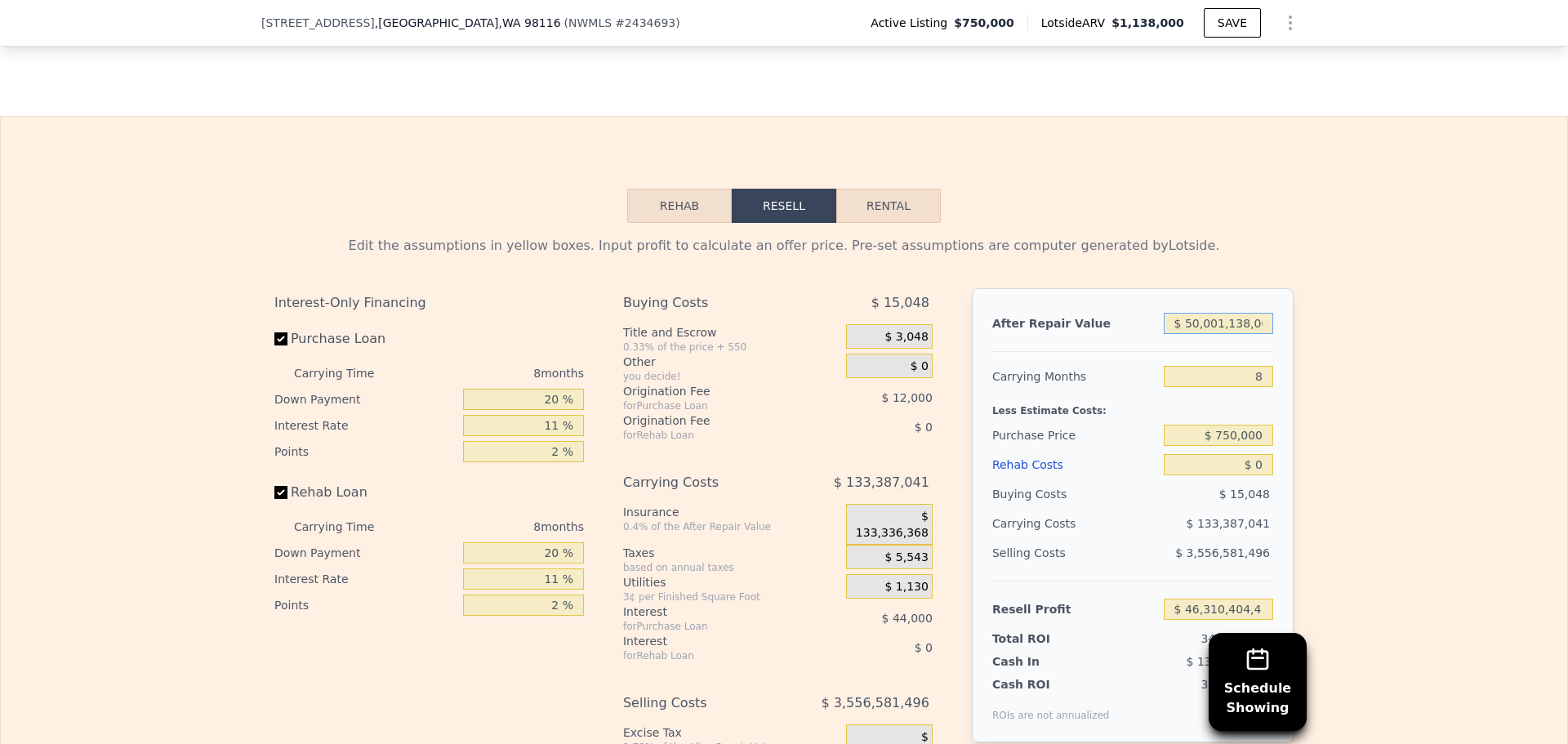
type input "$ 46,310,404,415"
type input "$ 1,138,000"
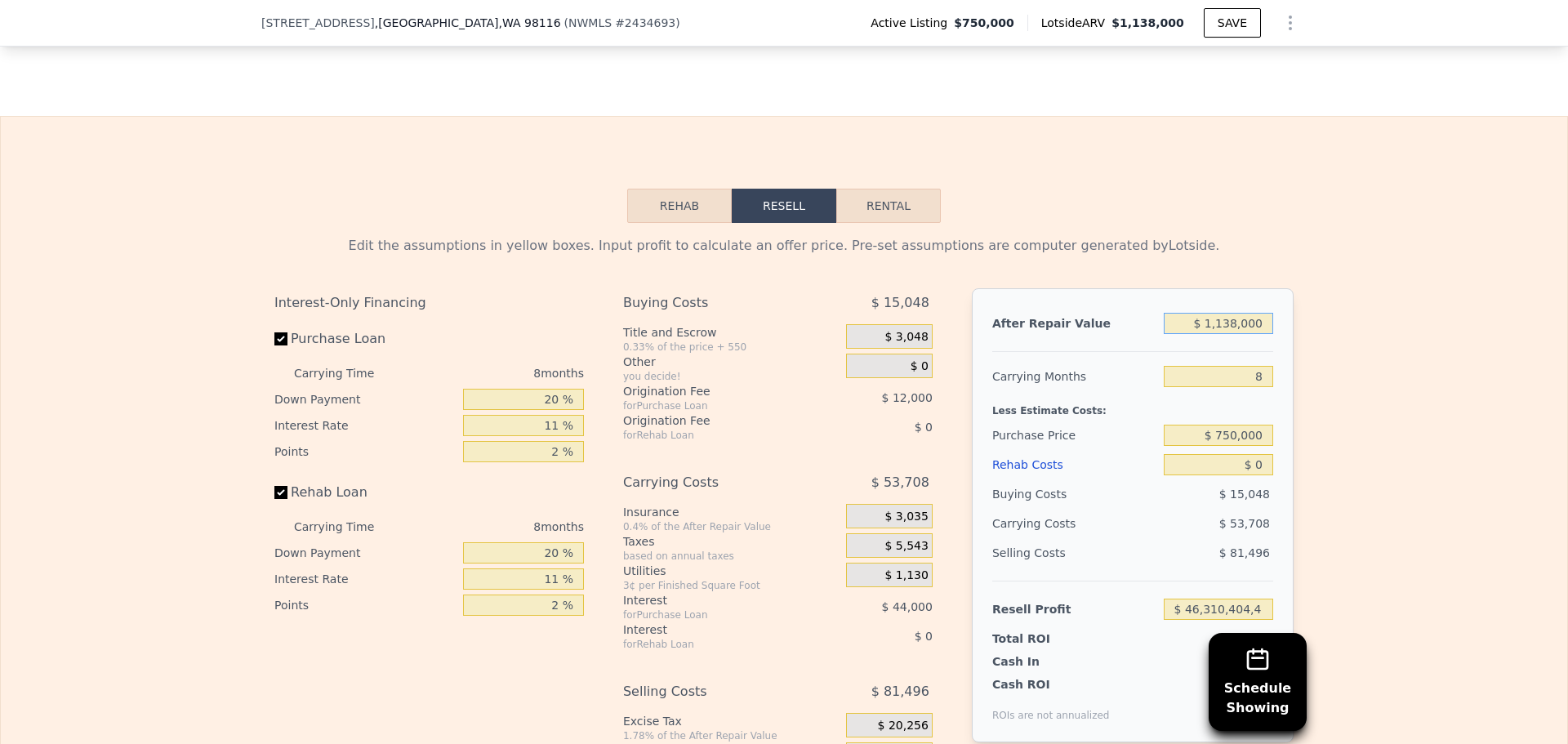
type input "$ 237,748"
type input "$ 138,000"
type input "-$ 688,455"
type input "$ 0"
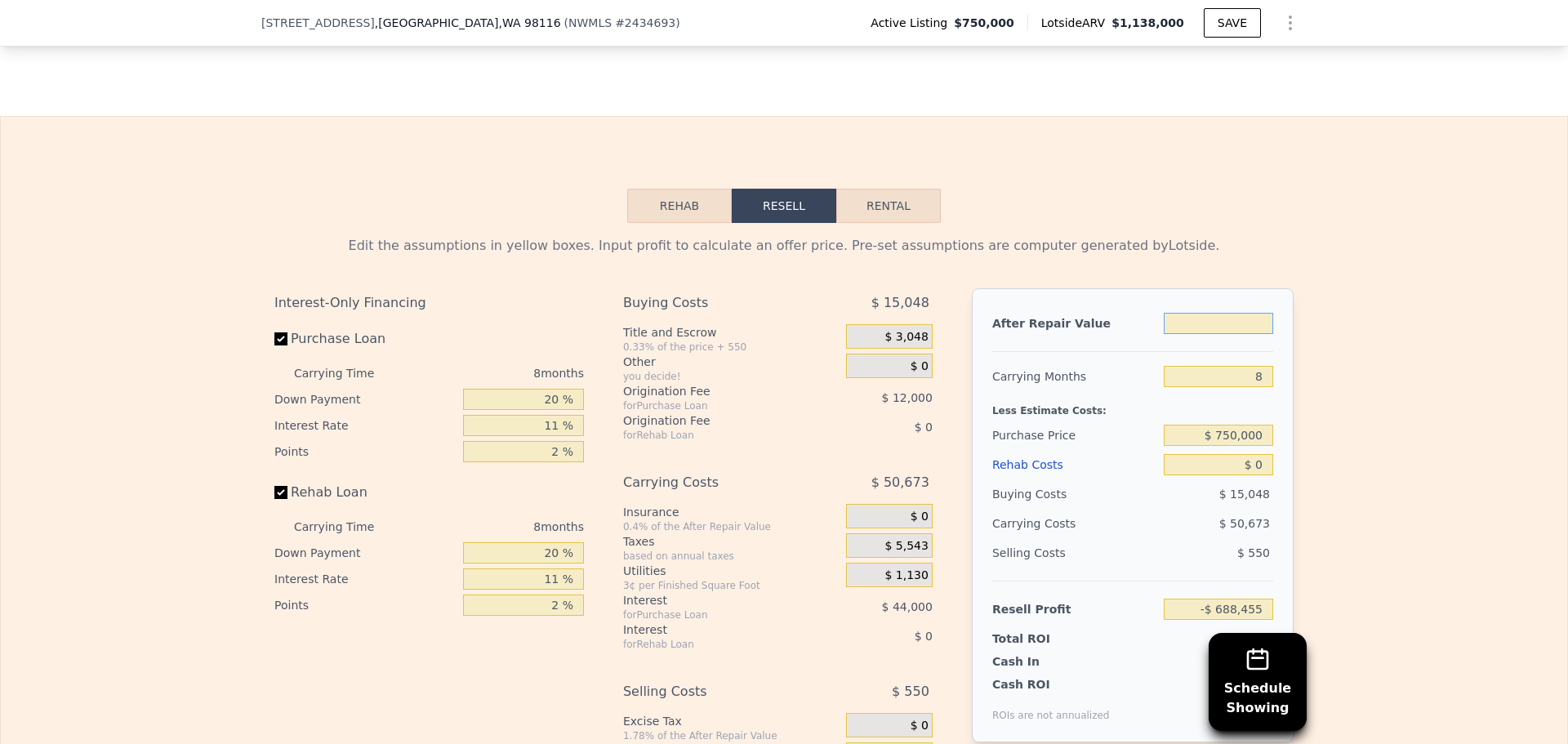
type input "-$ 816,271"
type input "$ 9"
type input "-$ 816,262"
type input "$ 9,500"
type input "-$ 816,182"
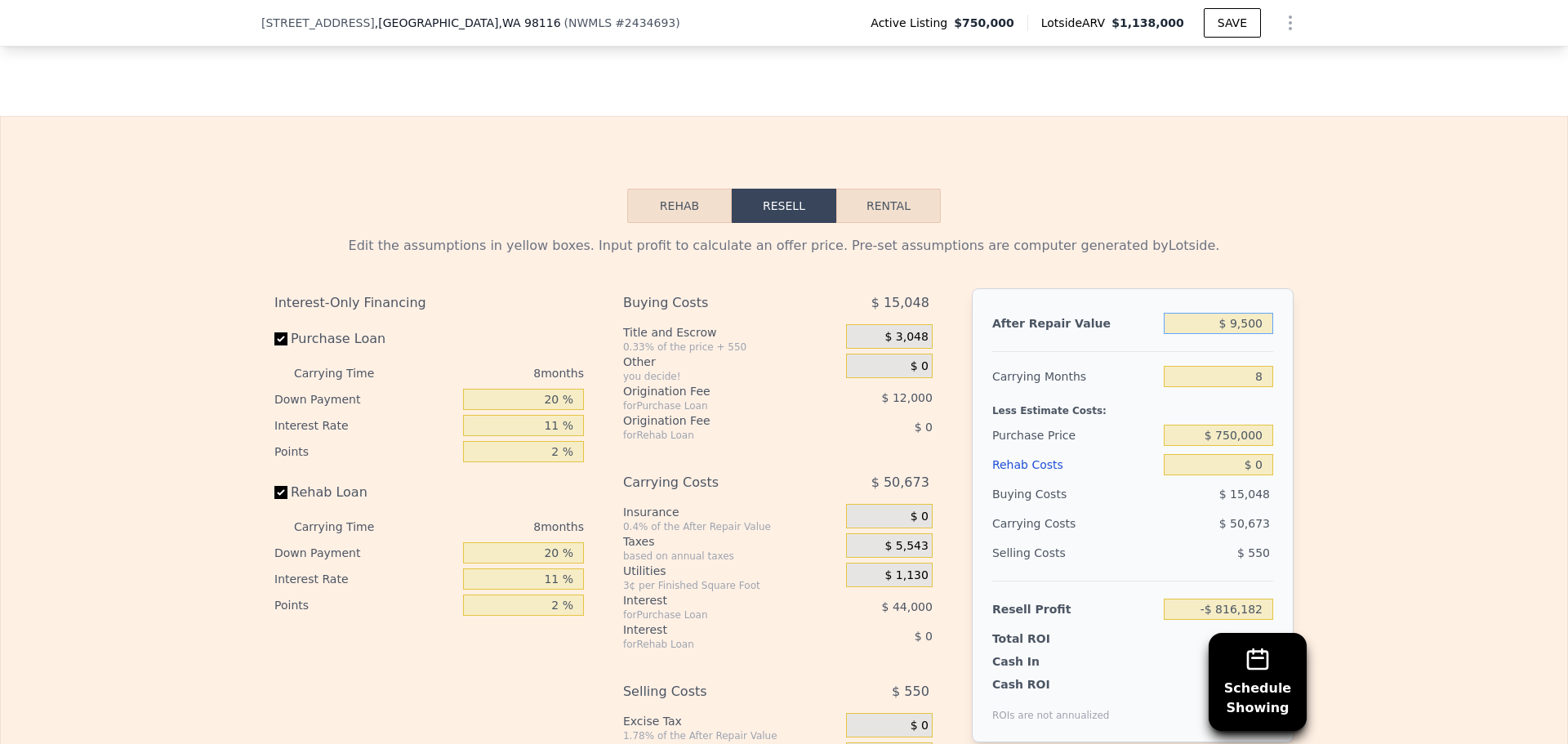
type input "$ 95,000"
type input "-$ 728,281"
type input "$ 950,000"
type input "$ 63,622"
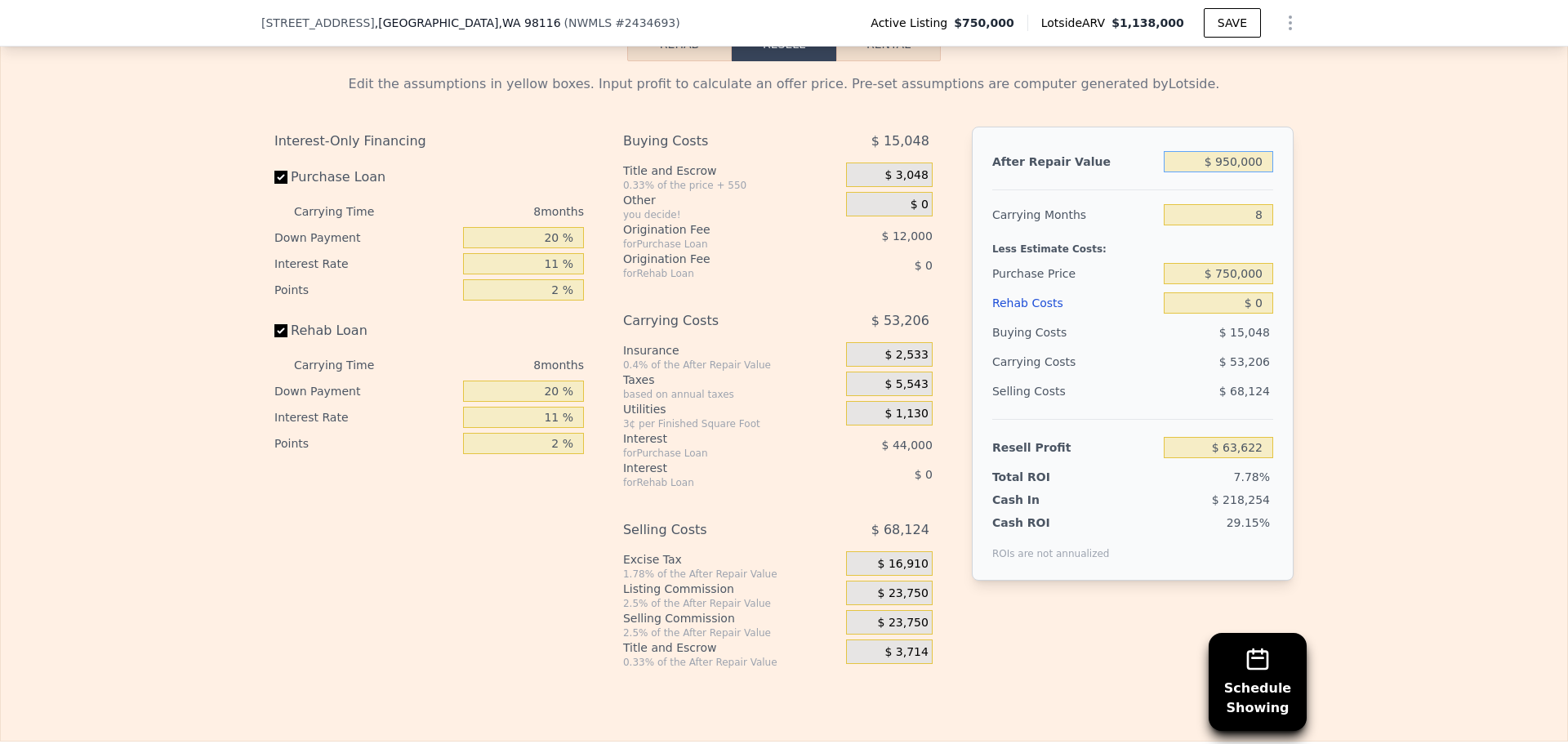
scroll to position [2363, 0]
drag, startPoint x: 1224, startPoint y: 181, endPoint x: 1238, endPoint y: 175, distance: 15.2
click at [1238, 171] on input "$ 950,000" at bounding box center [1219, 160] width 110 height 22
type input "$ 975,000"
type input "$ 86,777"
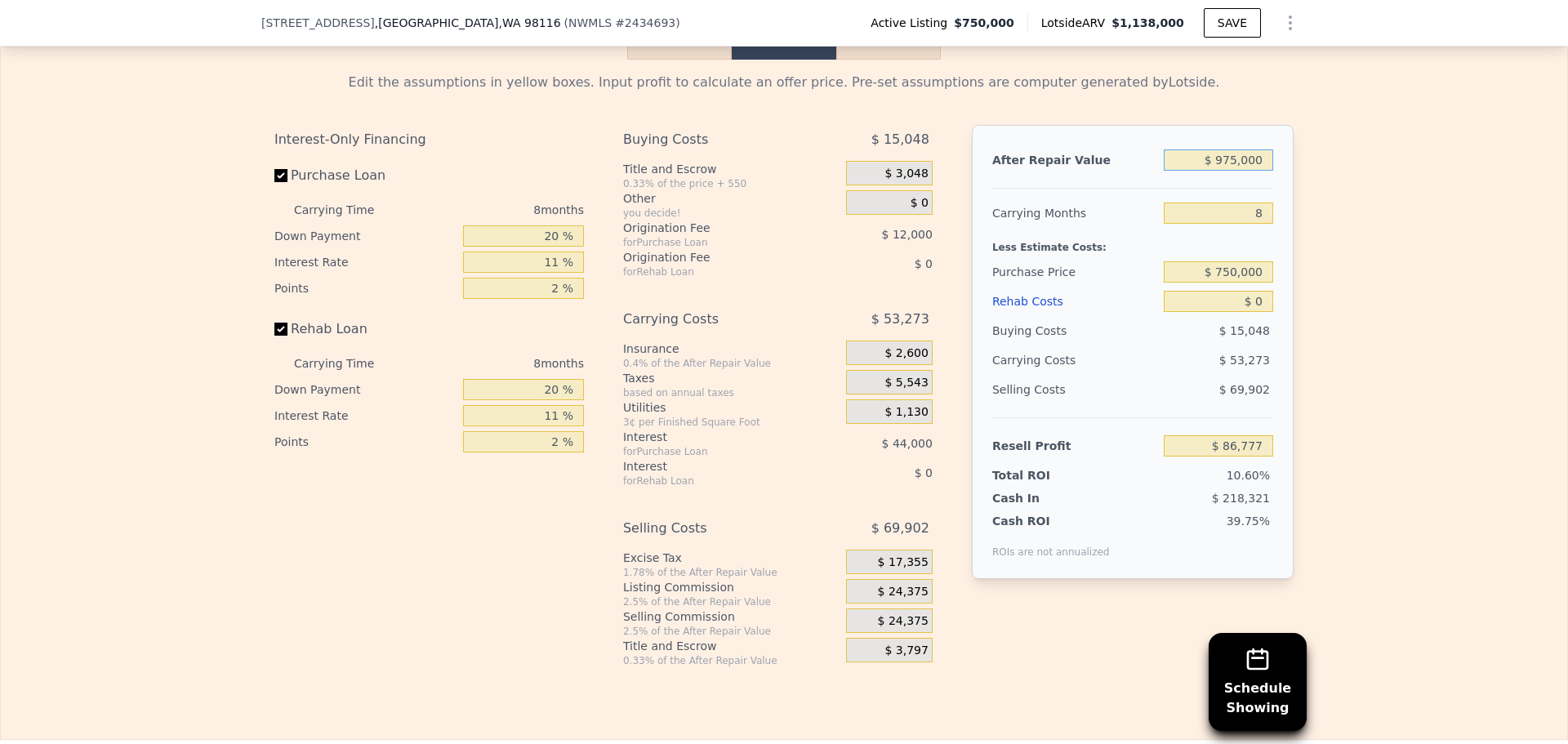
type input "$ 975,000"
click at [1347, 254] on div "Edit the assumptions in yellow boxes. Input profit to calculate an offer price.…" at bounding box center [784, 364] width 1566 height 608
